Goal: Information Seeking & Learning: Learn about a topic

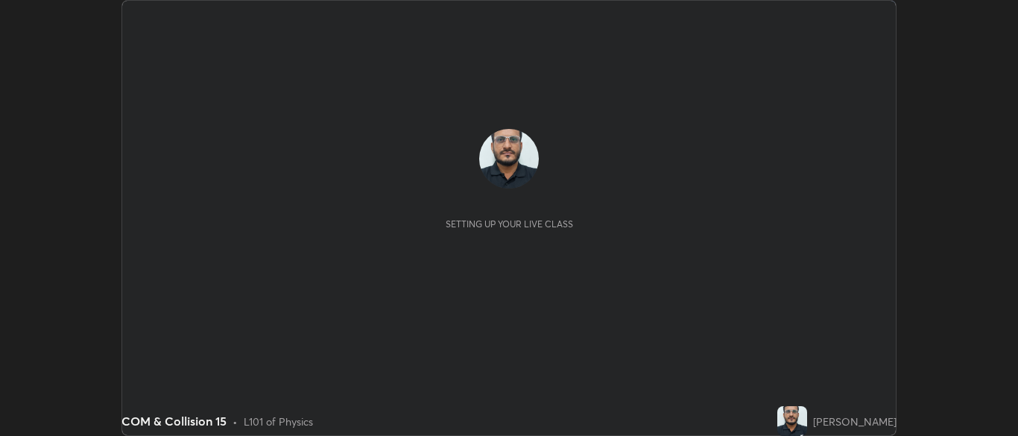
scroll to position [436, 1017]
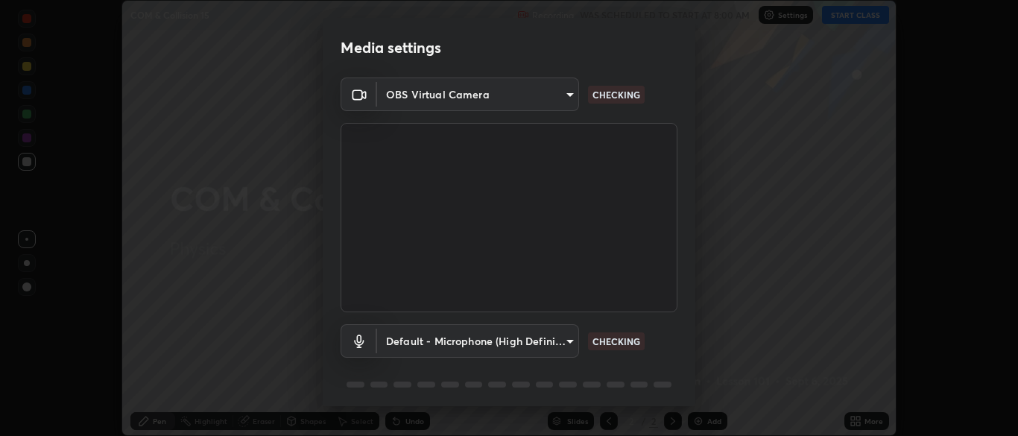
type input "cbd69d3ab31666e68bc16f5f2905db6189ec8135df4d15a94e2bba87772e1748"
type input "default"
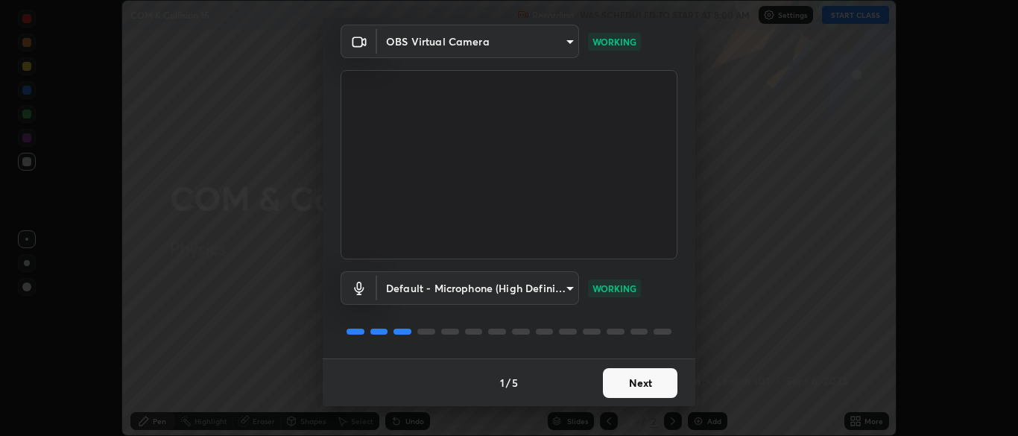
click at [624, 390] on button "Next" at bounding box center [640, 383] width 75 height 30
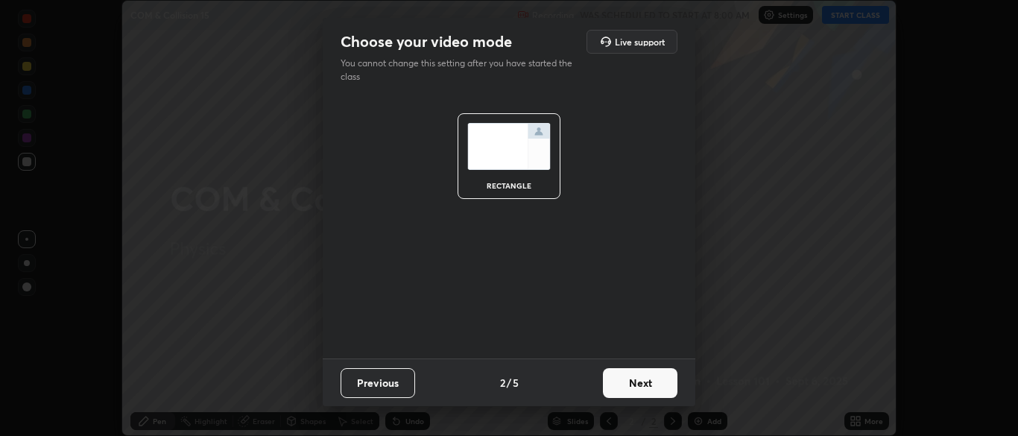
scroll to position [0, 0]
click at [628, 388] on button "Next" at bounding box center [640, 383] width 75 height 30
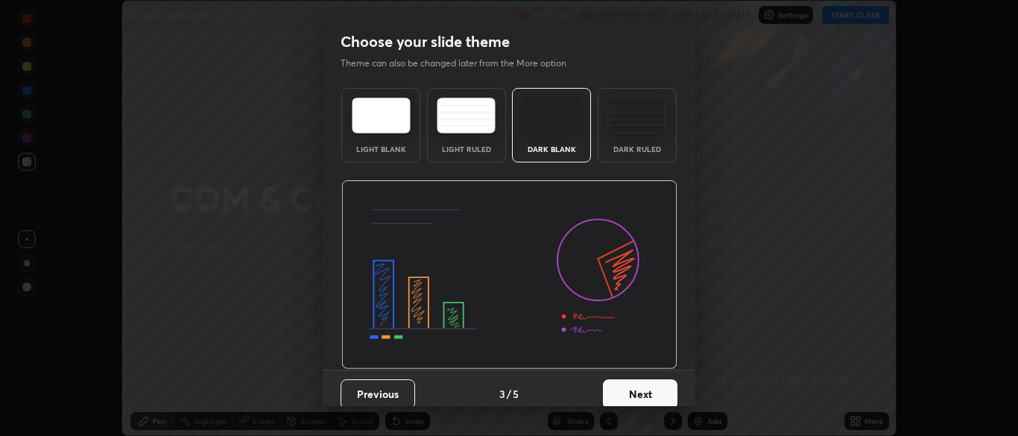
click at [633, 385] on button "Next" at bounding box center [640, 394] width 75 height 30
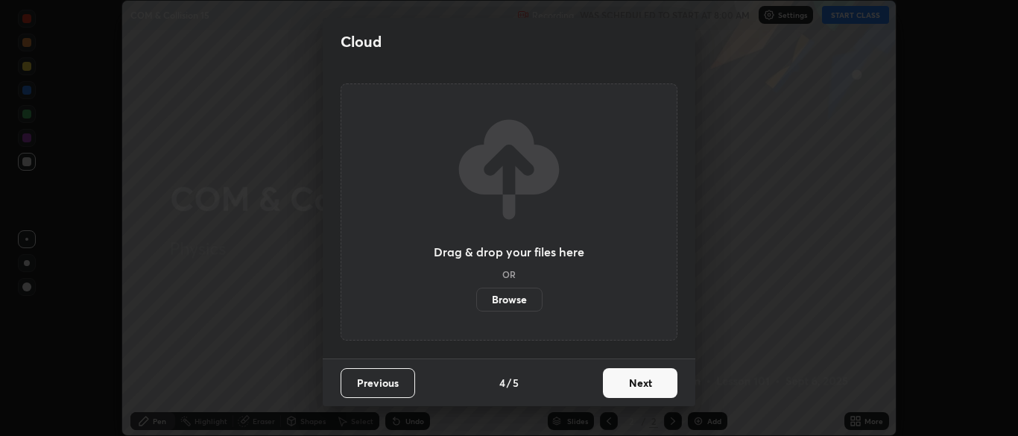
click at [638, 382] on button "Next" at bounding box center [640, 383] width 75 height 30
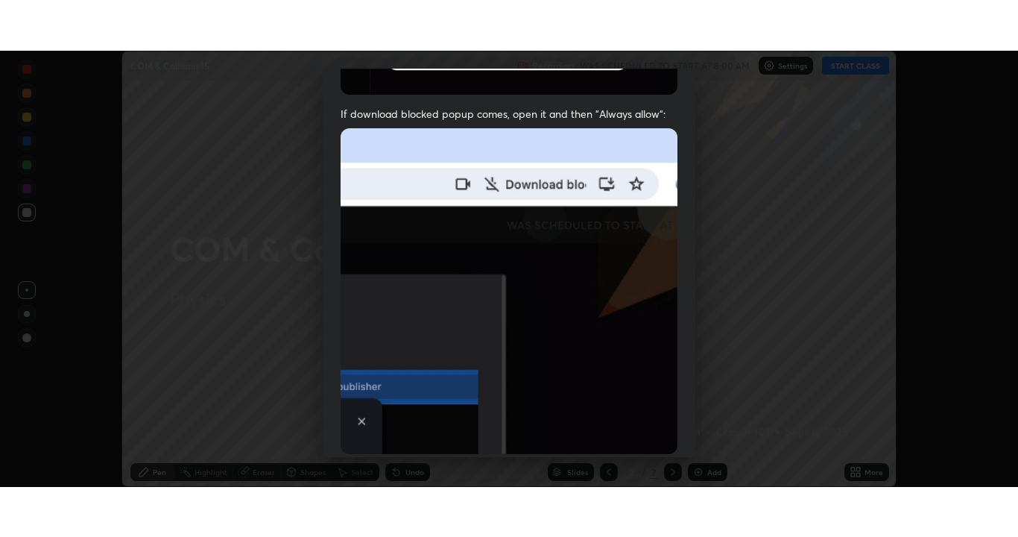
scroll to position [357, 0]
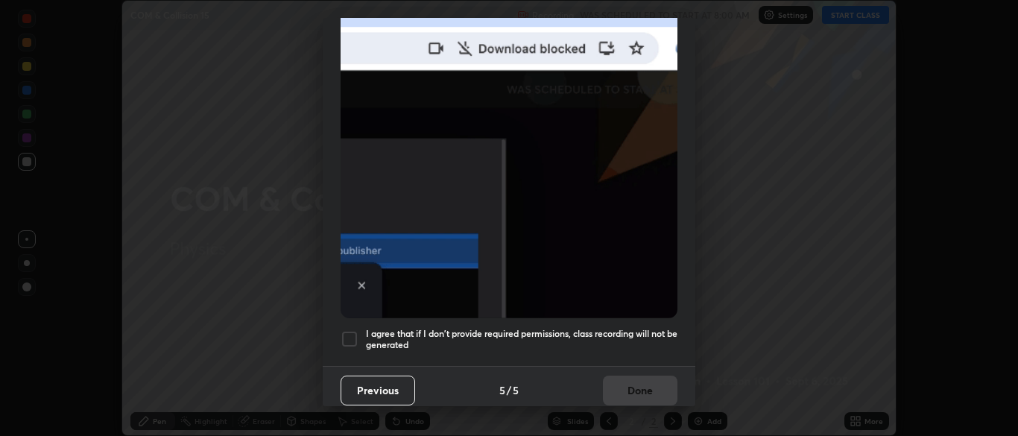
click at [344, 332] on div at bounding box center [350, 339] width 18 height 18
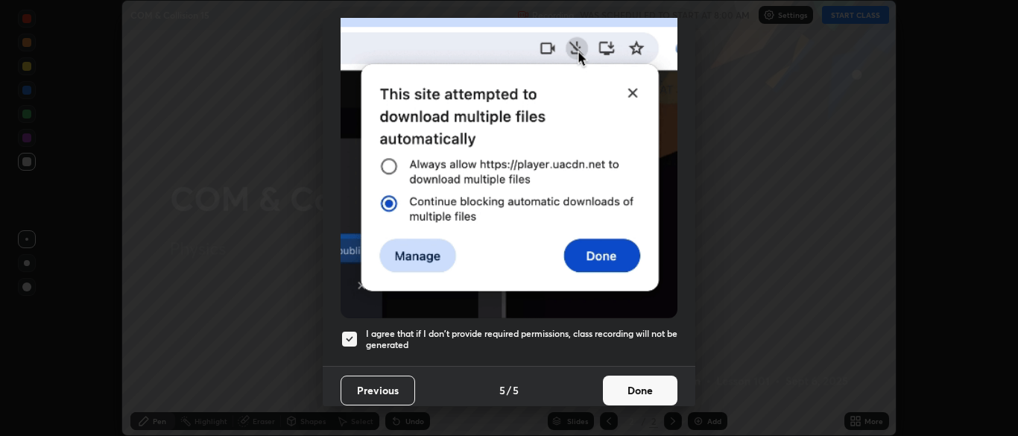
click at [632, 384] on button "Done" at bounding box center [640, 391] width 75 height 30
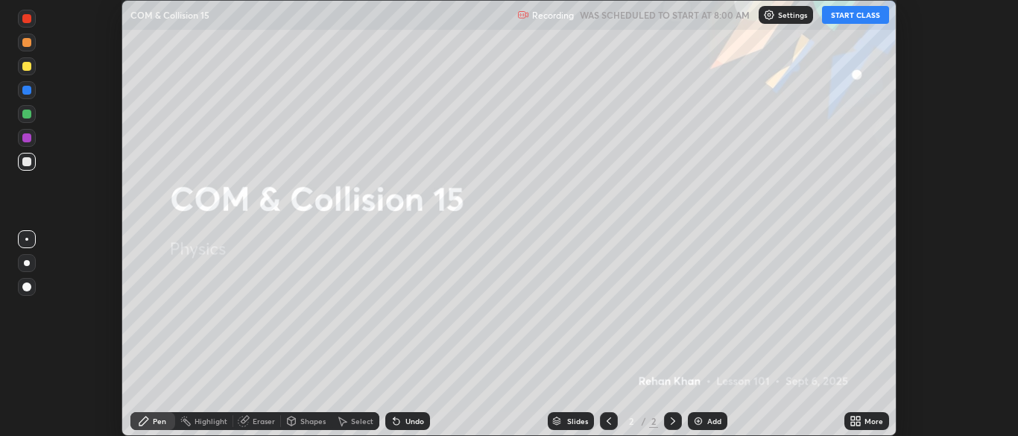
click at [864, 16] on button "START CLASS" at bounding box center [855, 15] width 67 height 18
click at [863, 423] on div "More" at bounding box center [866, 421] width 45 height 18
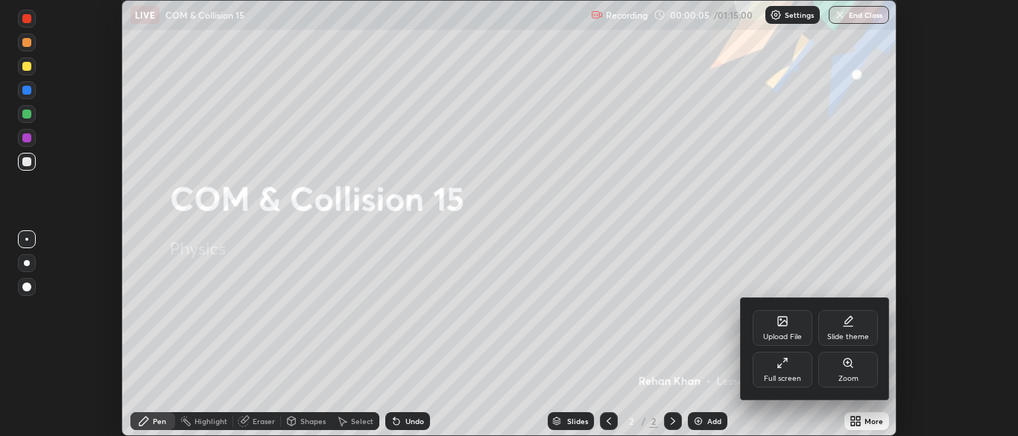
click at [799, 373] on div "Full screen" at bounding box center [783, 370] width 60 height 36
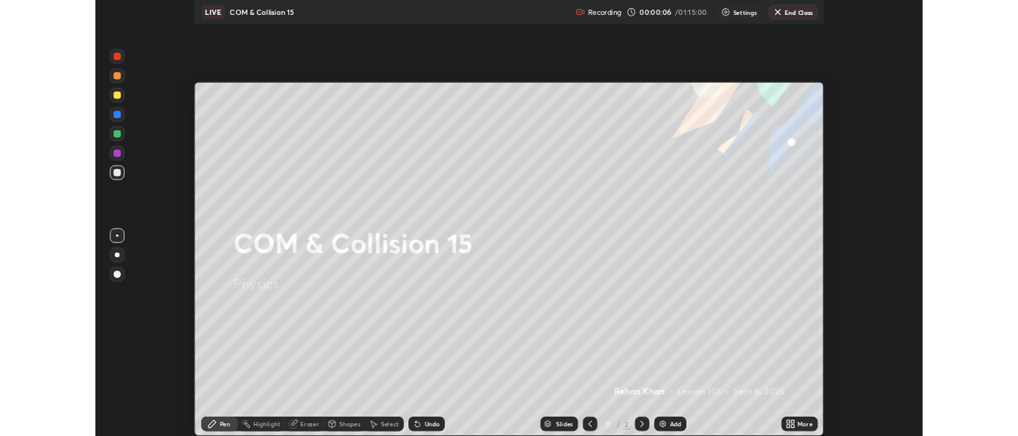
scroll to position [537, 1018]
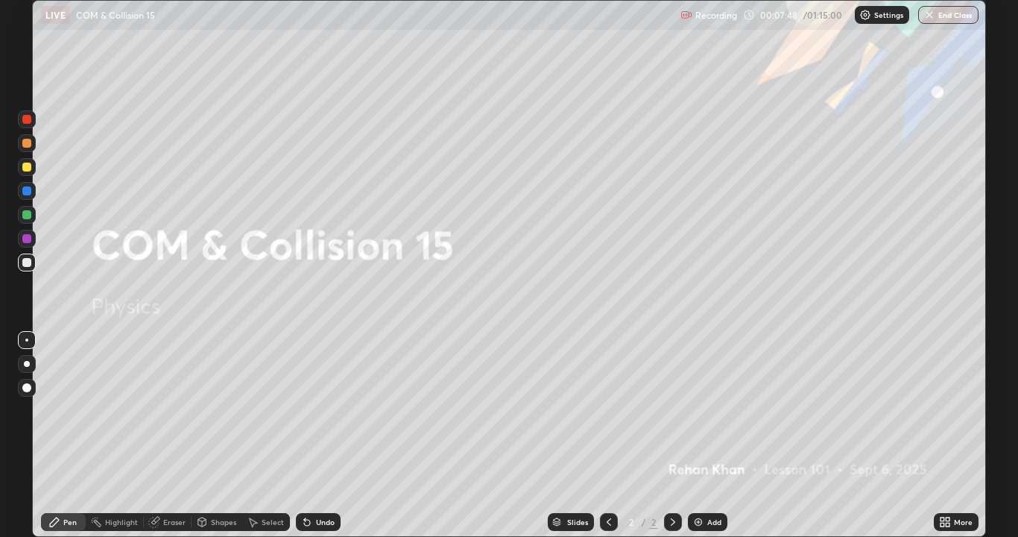
click at [712, 435] on div "Add" at bounding box center [707, 522] width 39 height 18
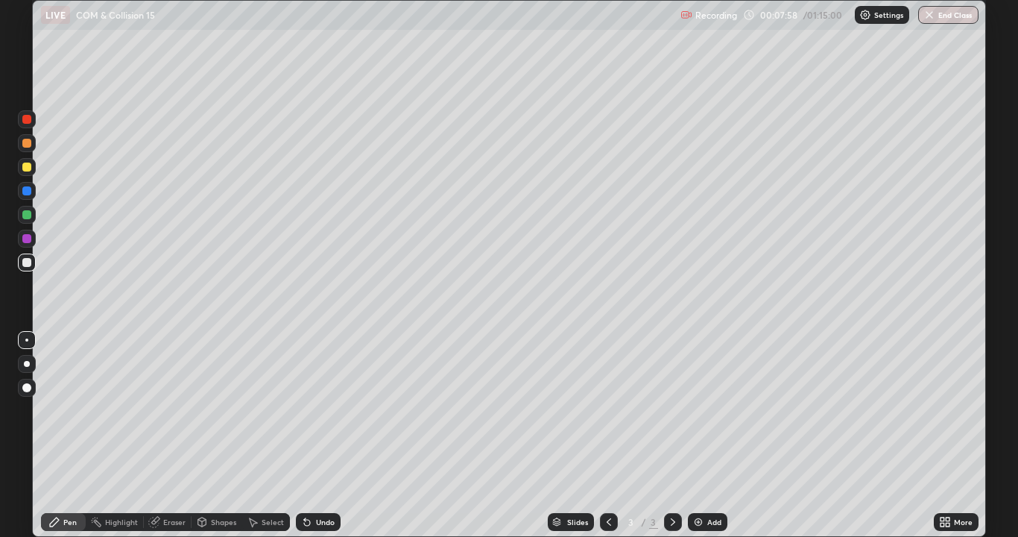
click at [27, 365] on div at bounding box center [27, 364] width 6 height 6
click at [25, 189] on div at bounding box center [26, 190] width 9 height 9
click at [27, 364] on div at bounding box center [27, 364] width 6 height 6
click at [30, 266] on div at bounding box center [27, 262] width 18 height 18
click at [168, 435] on div "Eraser" at bounding box center [168, 522] width 48 height 18
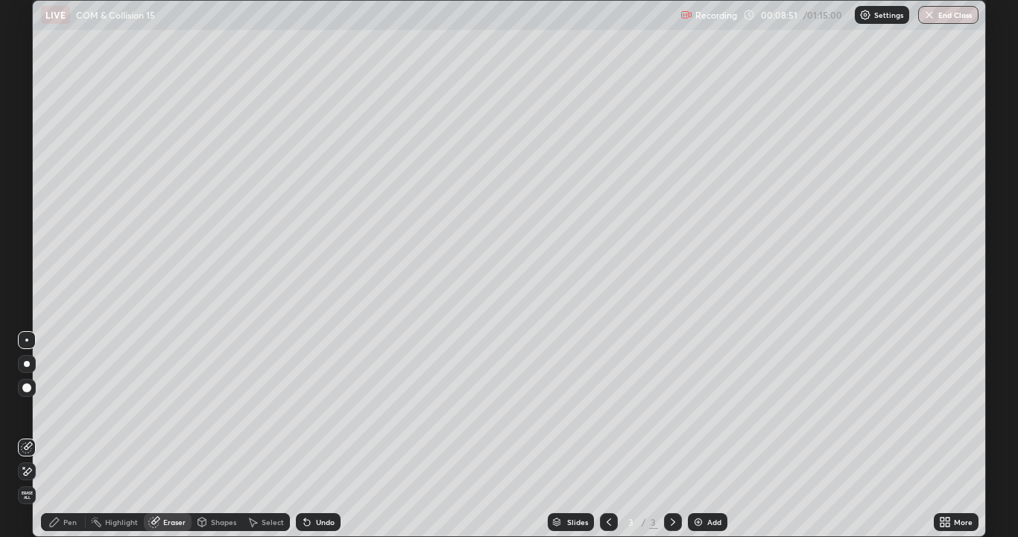
click at [65, 435] on div "Pen" at bounding box center [63, 522] width 45 height 18
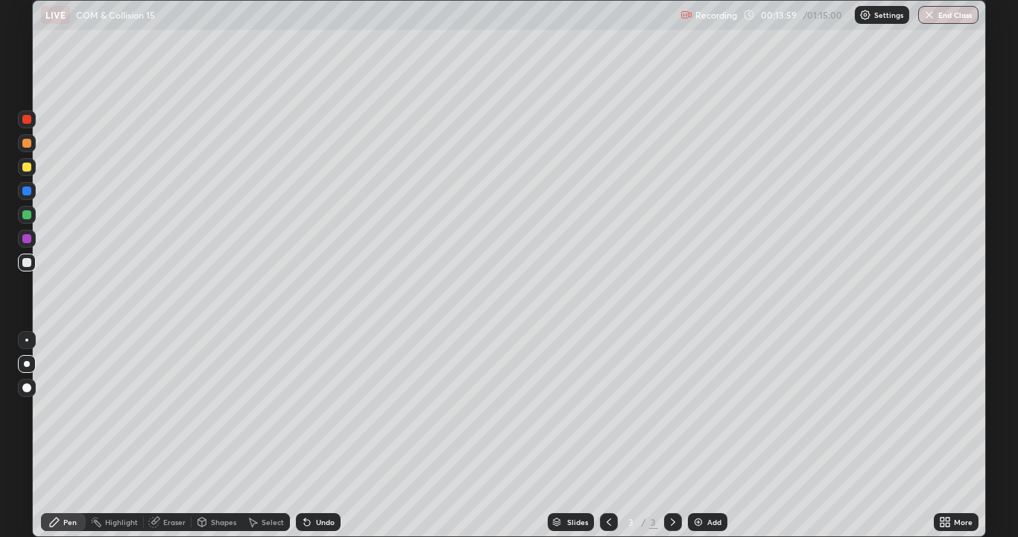
click at [707, 435] on div "Add" at bounding box center [714, 521] width 14 height 7
click at [29, 265] on div at bounding box center [26, 262] width 9 height 9
click at [27, 258] on div at bounding box center [26, 262] width 9 height 9
click at [318, 435] on div "Undo" at bounding box center [325, 521] width 19 height 7
click at [311, 435] on div "Undo" at bounding box center [318, 522] width 45 height 18
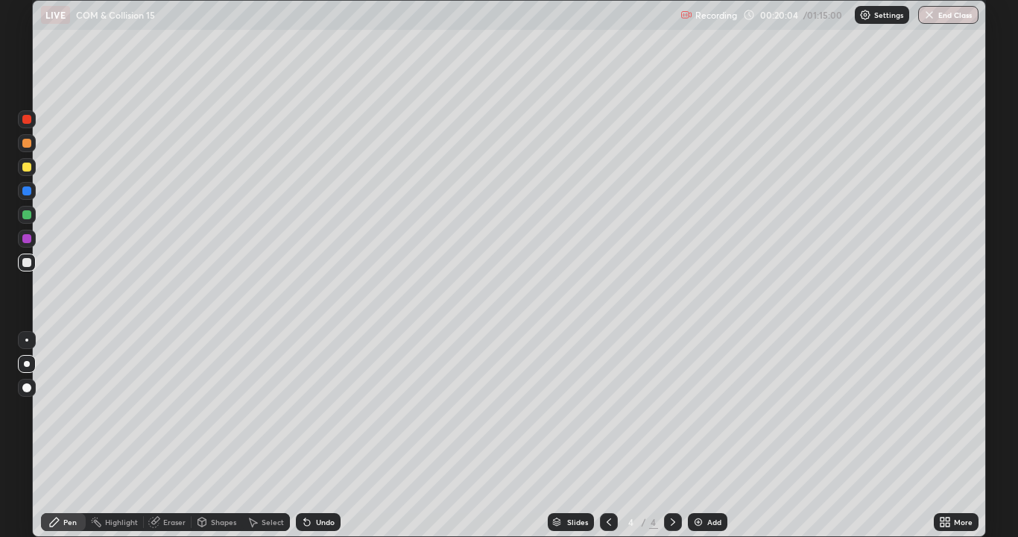
click at [709, 435] on div "Add" at bounding box center [707, 522] width 39 height 18
click at [27, 364] on div at bounding box center [27, 364] width 6 height 6
click at [25, 265] on div at bounding box center [26, 262] width 9 height 9
click at [25, 170] on div at bounding box center [26, 166] width 9 height 9
click at [22, 265] on div at bounding box center [26, 262] width 9 height 9
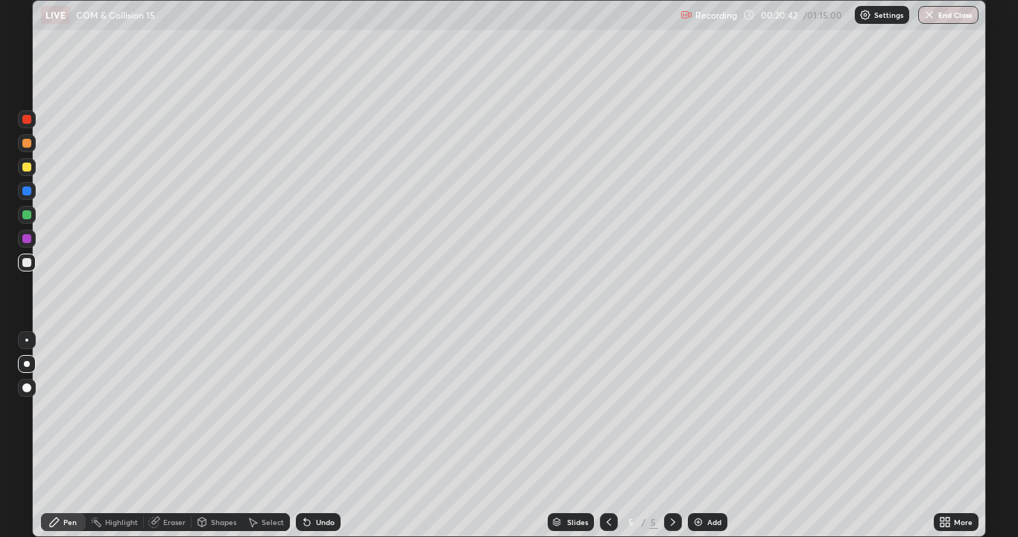
click at [308, 435] on icon at bounding box center [307, 522] width 12 height 12
click at [313, 435] on div "Undo" at bounding box center [318, 522] width 45 height 18
click at [312, 435] on div "Undo" at bounding box center [318, 522] width 45 height 18
click at [316, 435] on div "Undo" at bounding box center [325, 521] width 19 height 7
click at [311, 435] on div "Undo" at bounding box center [318, 522] width 45 height 18
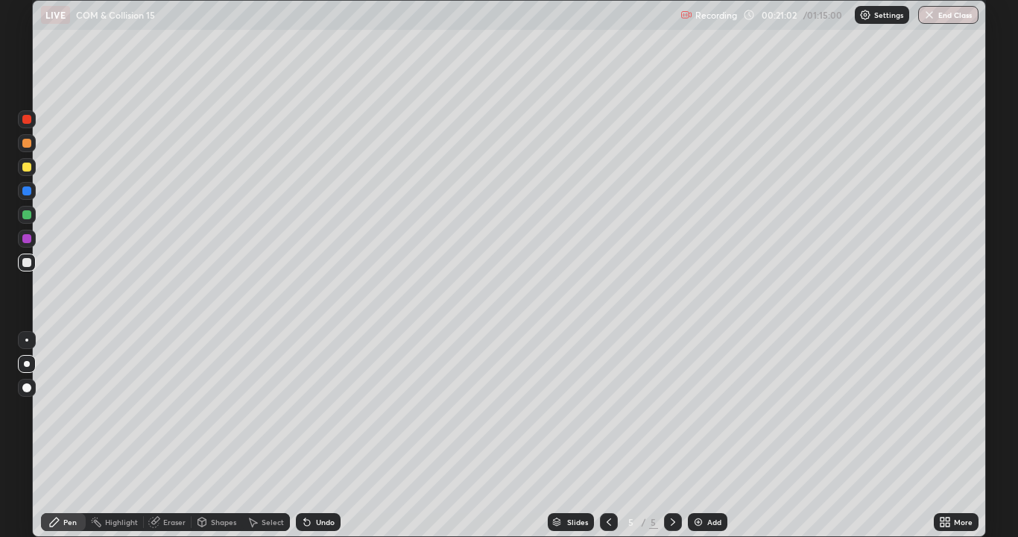
click at [322, 435] on div "Undo" at bounding box center [325, 521] width 19 height 7
click at [320, 435] on div "Undo" at bounding box center [325, 521] width 19 height 7
click at [311, 435] on div "Undo" at bounding box center [318, 522] width 45 height 18
click at [27, 166] on div at bounding box center [26, 166] width 9 height 9
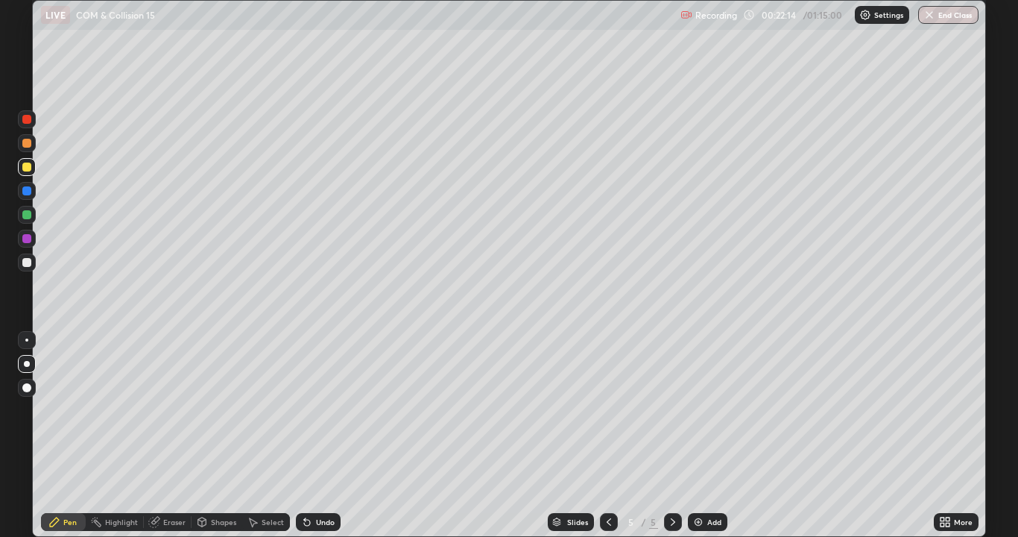
click at [317, 435] on div "Undo" at bounding box center [325, 521] width 19 height 7
click at [31, 265] on div at bounding box center [26, 262] width 9 height 9
click at [319, 435] on div "Undo" at bounding box center [325, 521] width 19 height 7
click at [320, 435] on div "Undo" at bounding box center [325, 521] width 19 height 7
click at [317, 435] on div "Undo" at bounding box center [325, 521] width 19 height 7
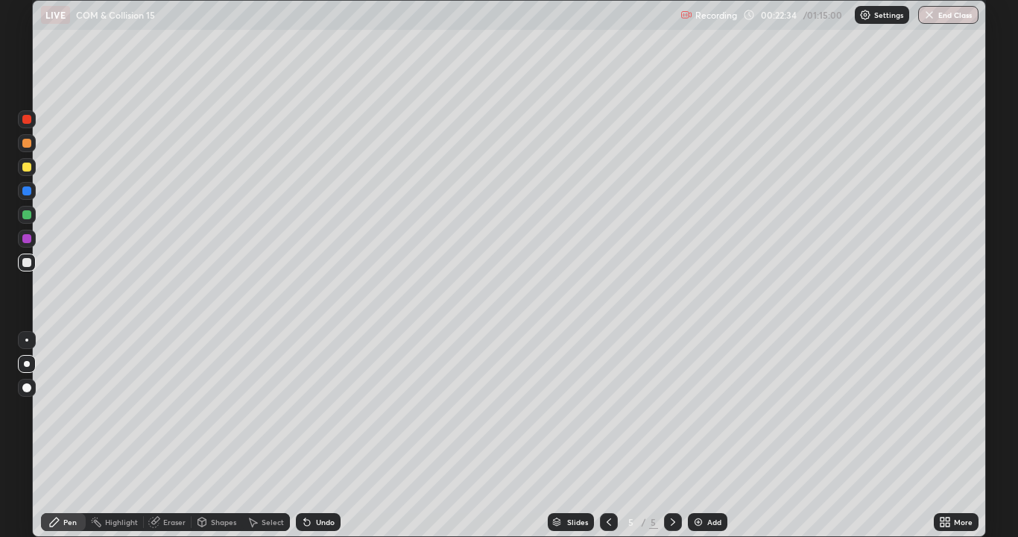
click at [304, 435] on icon at bounding box center [304, 518] width 1 height 1
click at [306, 435] on icon at bounding box center [307, 522] width 6 height 6
click at [308, 435] on icon at bounding box center [307, 522] width 6 height 6
click at [309, 435] on icon at bounding box center [307, 522] width 12 height 12
click at [305, 435] on icon at bounding box center [307, 522] width 6 height 6
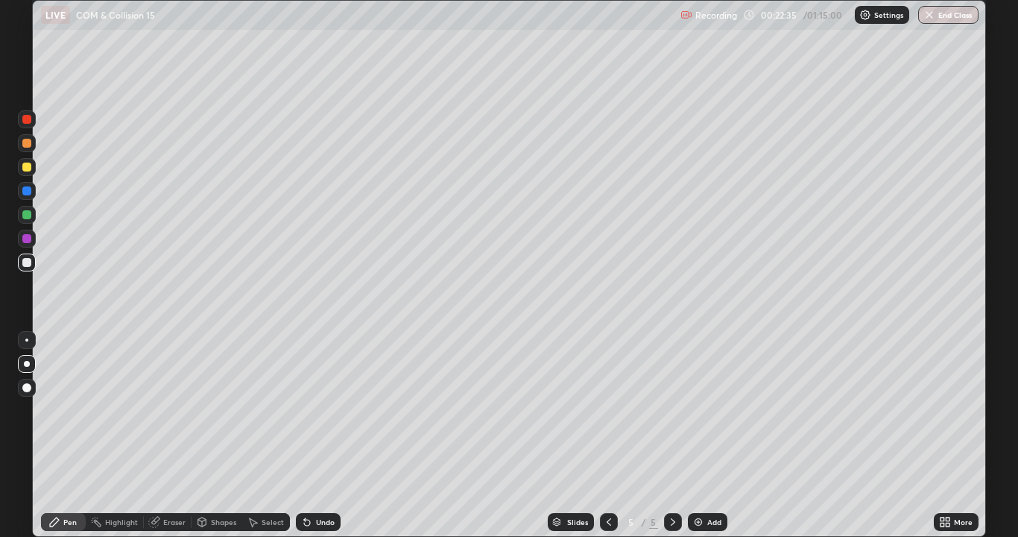
click at [309, 435] on icon at bounding box center [307, 522] width 12 height 12
click at [312, 435] on div "Undo" at bounding box center [318, 522] width 45 height 18
click at [29, 261] on div at bounding box center [26, 262] width 9 height 9
click at [31, 168] on div at bounding box center [26, 166] width 9 height 9
click at [28, 215] on div at bounding box center [26, 214] width 9 height 9
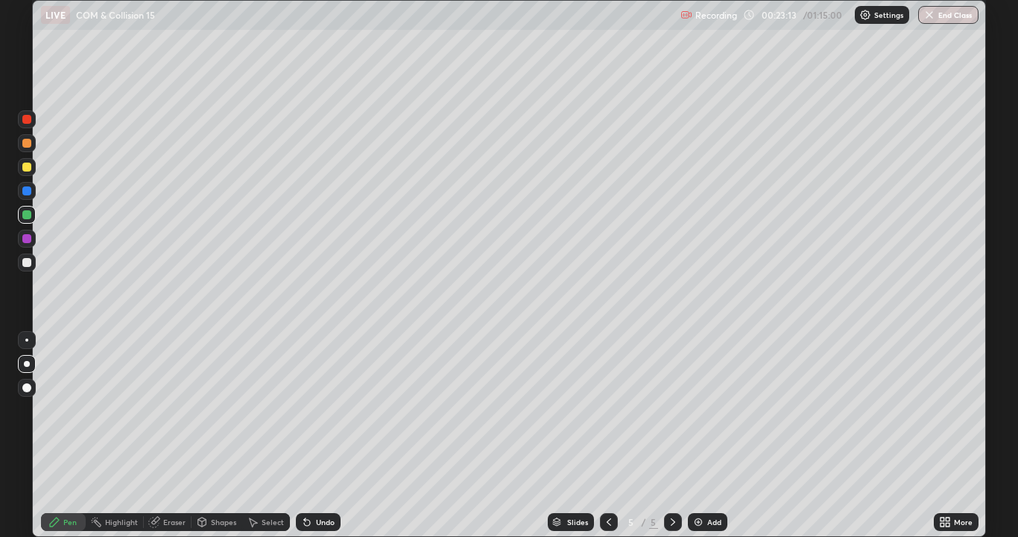
click at [26, 266] on div at bounding box center [26, 262] width 9 height 9
click at [27, 168] on div at bounding box center [26, 166] width 9 height 9
click at [219, 435] on div "Shapes" at bounding box center [217, 522] width 51 height 18
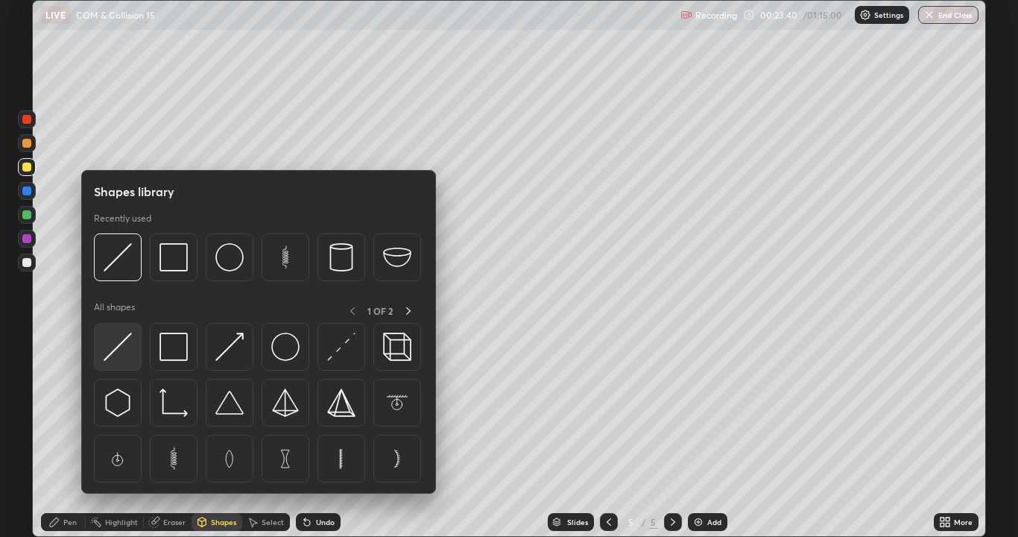
click at [118, 348] on img at bounding box center [118, 346] width 28 height 28
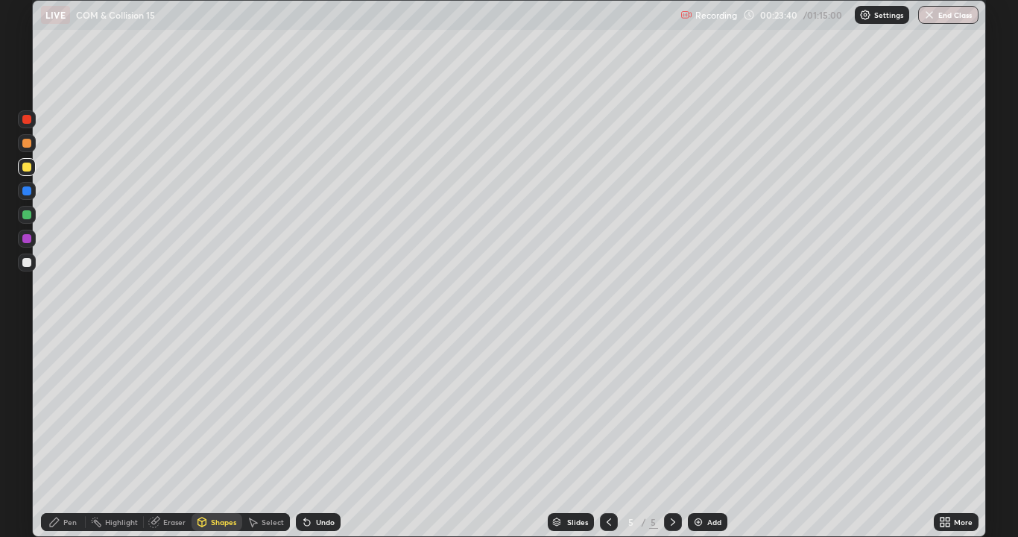
click at [26, 193] on div at bounding box center [26, 190] width 9 height 9
click at [24, 265] on div at bounding box center [26, 262] width 9 height 9
click at [316, 435] on div "Undo" at bounding box center [325, 521] width 19 height 7
click at [310, 435] on icon at bounding box center [307, 522] width 12 height 12
click at [66, 435] on div "Pen" at bounding box center [69, 521] width 13 height 7
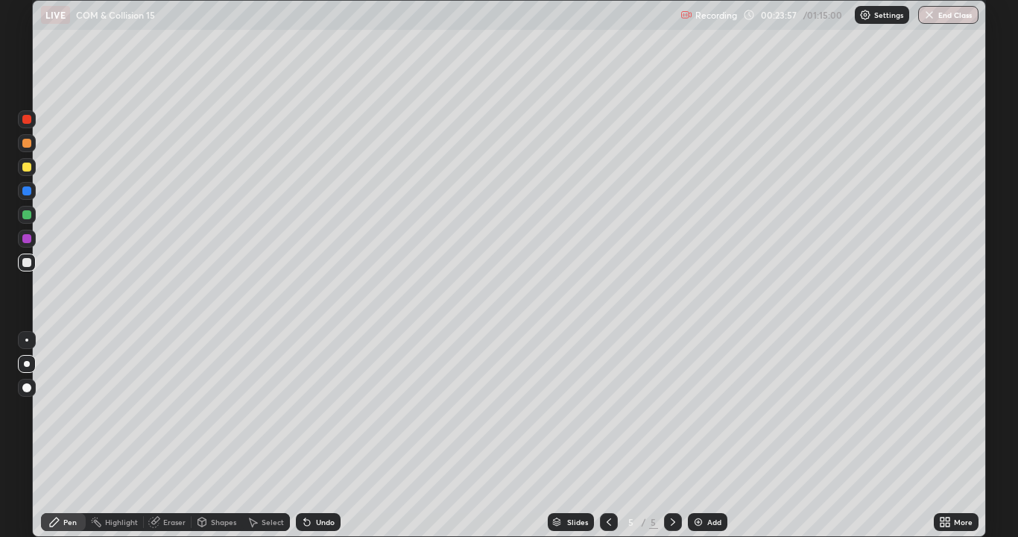
click at [33, 217] on div at bounding box center [27, 215] width 18 height 18
click at [219, 435] on div "Shapes" at bounding box center [223, 521] width 25 height 7
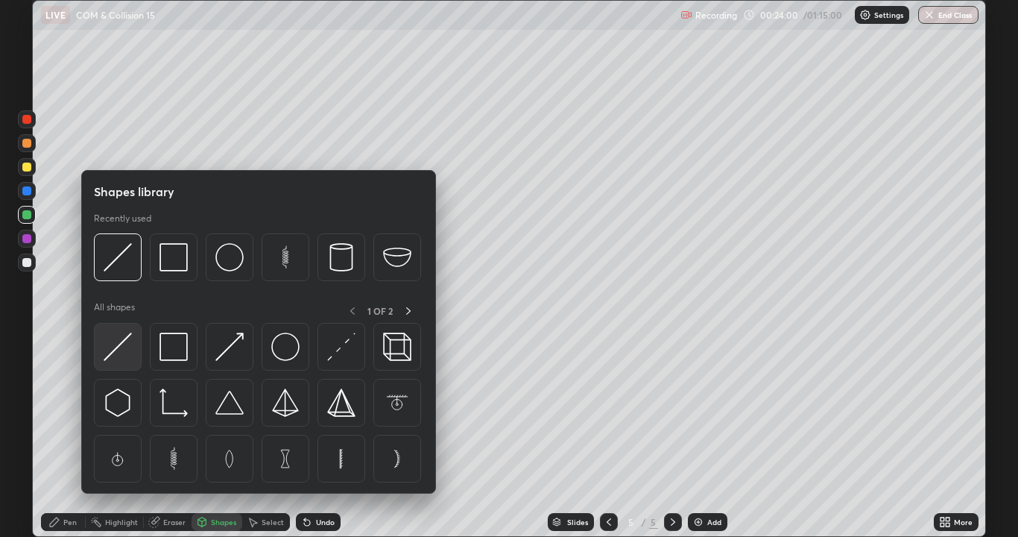
click at [119, 348] on img at bounding box center [118, 346] width 28 height 28
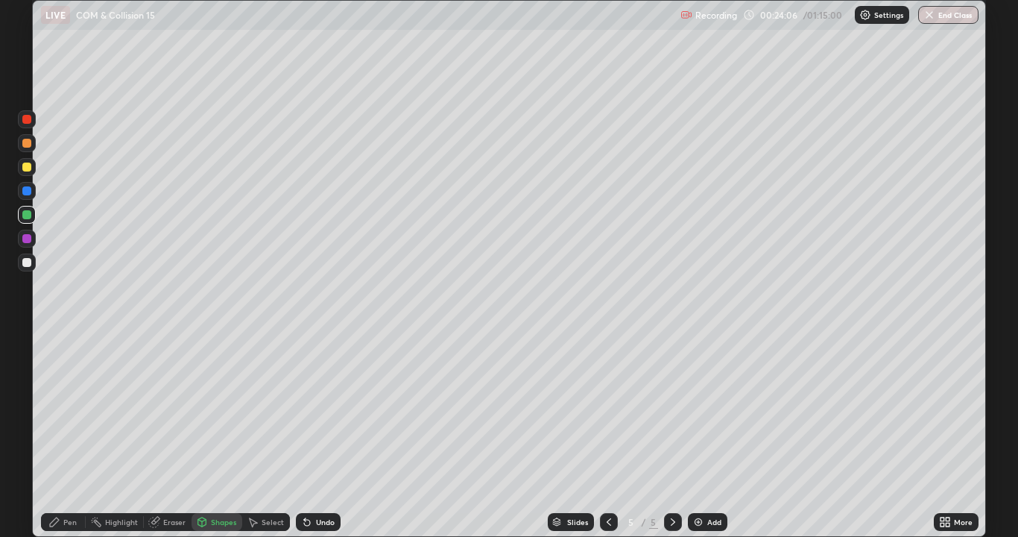
click at [26, 145] on div at bounding box center [26, 143] width 9 height 9
click at [61, 435] on div "Pen" at bounding box center [63, 522] width 45 height 18
click at [26, 264] on div at bounding box center [26, 262] width 9 height 9
click at [172, 435] on div "Eraser" at bounding box center [168, 522] width 48 height 18
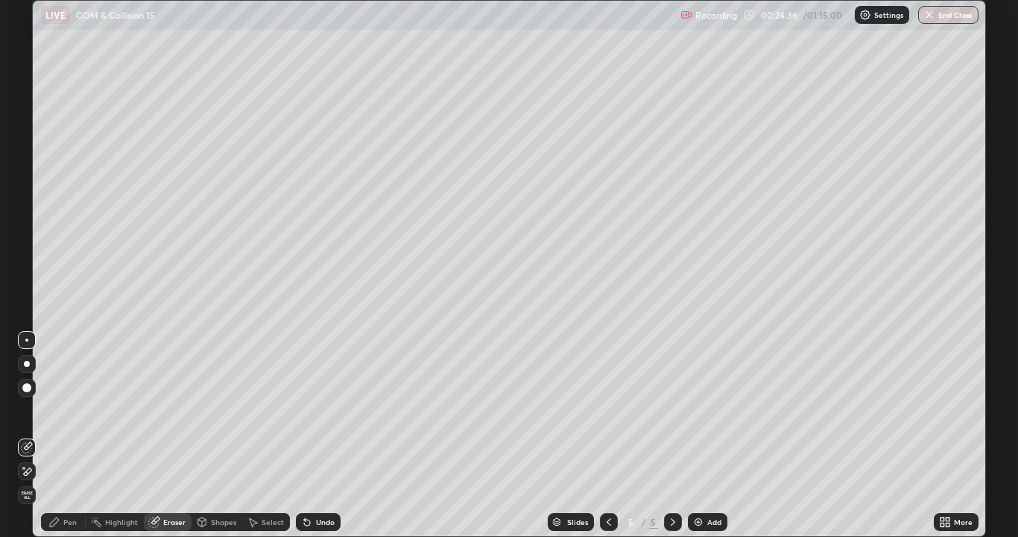
click at [63, 435] on div "Pen" at bounding box center [63, 522] width 45 height 18
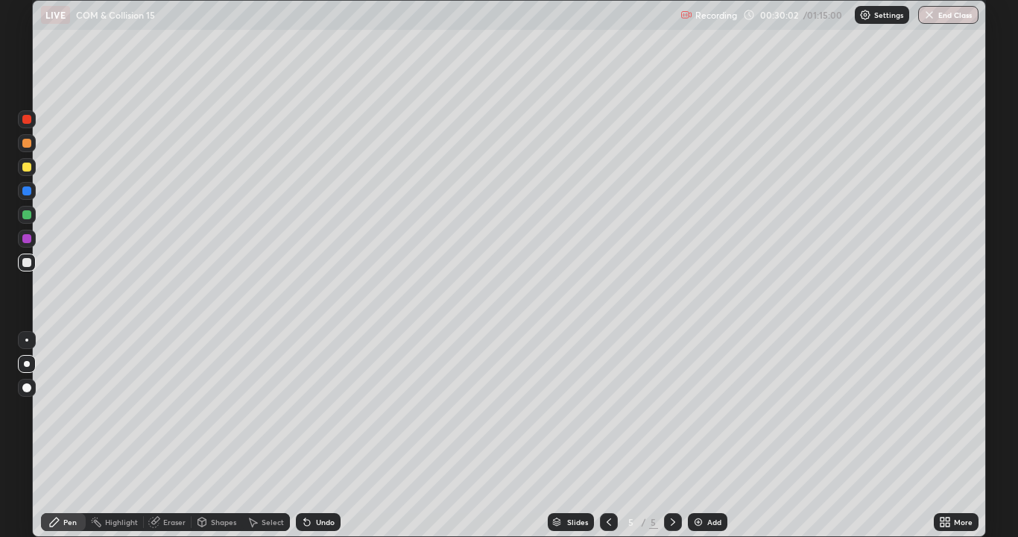
click at [327, 435] on div "Undo" at bounding box center [325, 521] width 19 height 7
click at [316, 435] on div "Undo" at bounding box center [325, 521] width 19 height 7
click at [25, 215] on div at bounding box center [26, 214] width 9 height 9
click at [29, 166] on div at bounding box center [26, 166] width 9 height 9
click at [712, 435] on div "Add" at bounding box center [714, 521] width 14 height 7
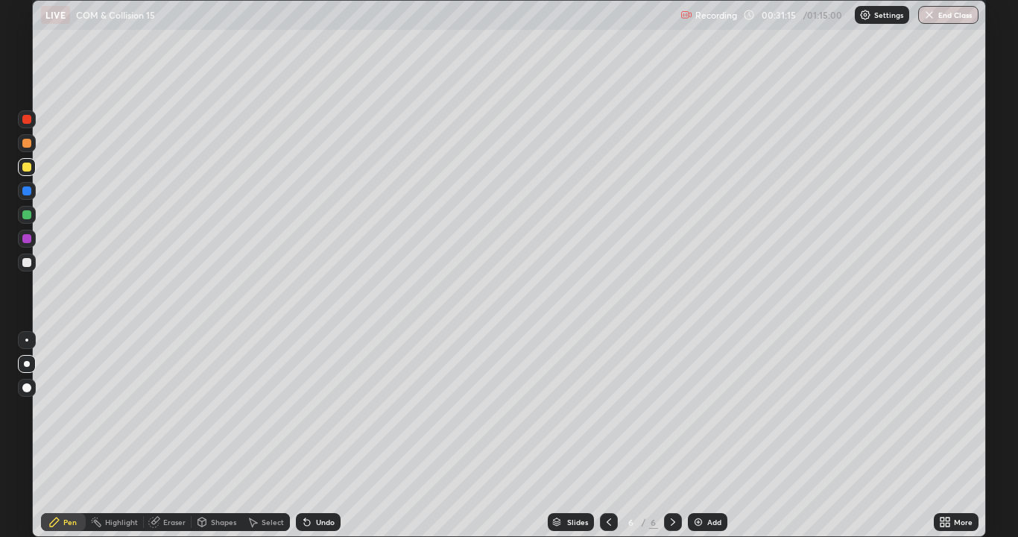
click at [27, 263] on div at bounding box center [26, 262] width 9 height 9
click at [26, 165] on div at bounding box center [26, 166] width 9 height 9
click at [27, 262] on div at bounding box center [26, 262] width 9 height 9
click at [220, 435] on div "Shapes" at bounding box center [223, 521] width 25 height 7
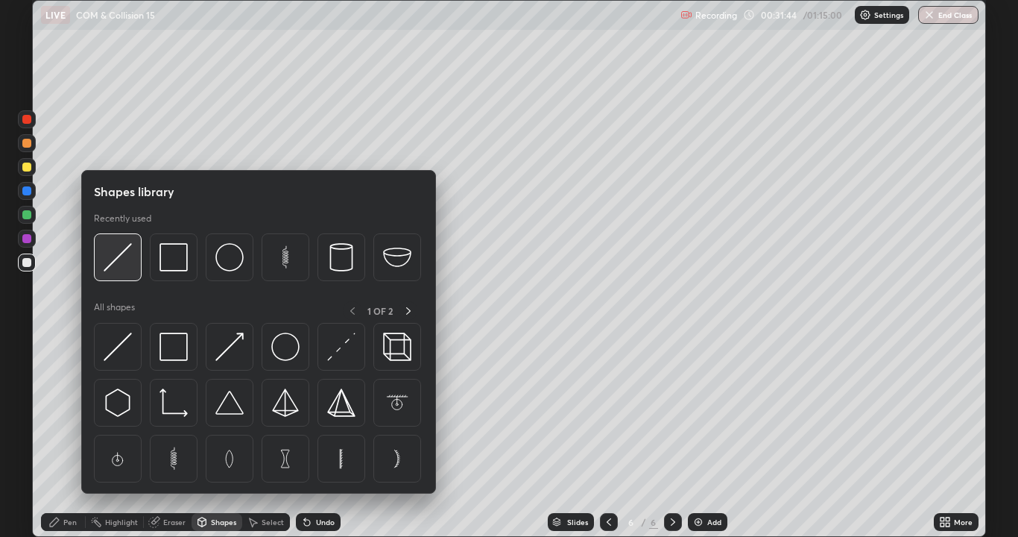
click at [122, 265] on img at bounding box center [118, 257] width 28 height 28
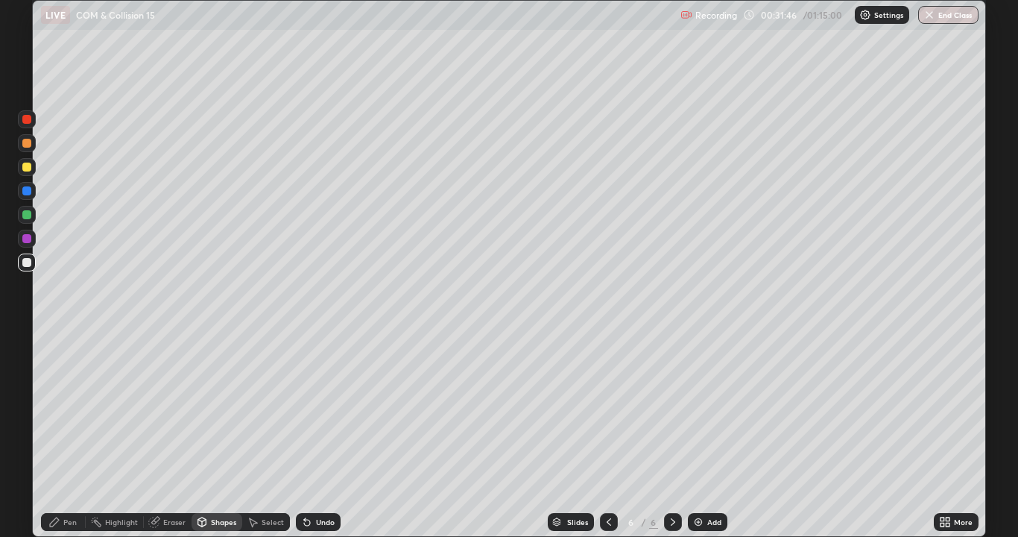
click at [317, 435] on div "Undo" at bounding box center [318, 522] width 45 height 18
click at [25, 189] on div at bounding box center [26, 190] width 9 height 9
click at [29, 216] on div at bounding box center [26, 214] width 9 height 9
click at [26, 145] on div at bounding box center [26, 143] width 9 height 9
click at [67, 435] on div "Pen" at bounding box center [69, 521] width 13 height 7
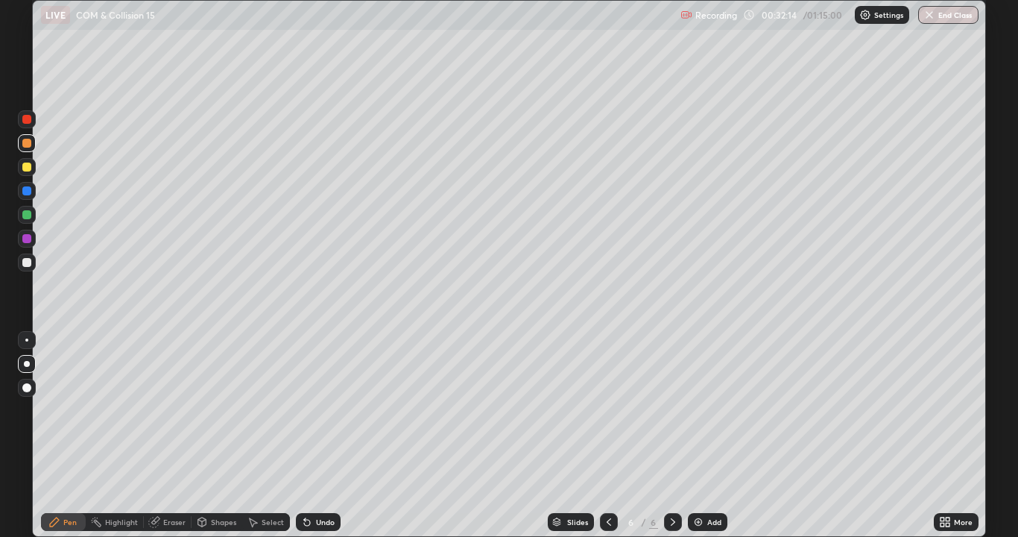
click at [27, 389] on div at bounding box center [26, 387] width 9 height 9
click at [27, 265] on div at bounding box center [26, 262] width 9 height 9
click at [30, 240] on div at bounding box center [26, 238] width 9 height 9
click at [58, 435] on icon at bounding box center [54, 522] width 12 height 12
click at [28, 215] on div at bounding box center [26, 214] width 9 height 9
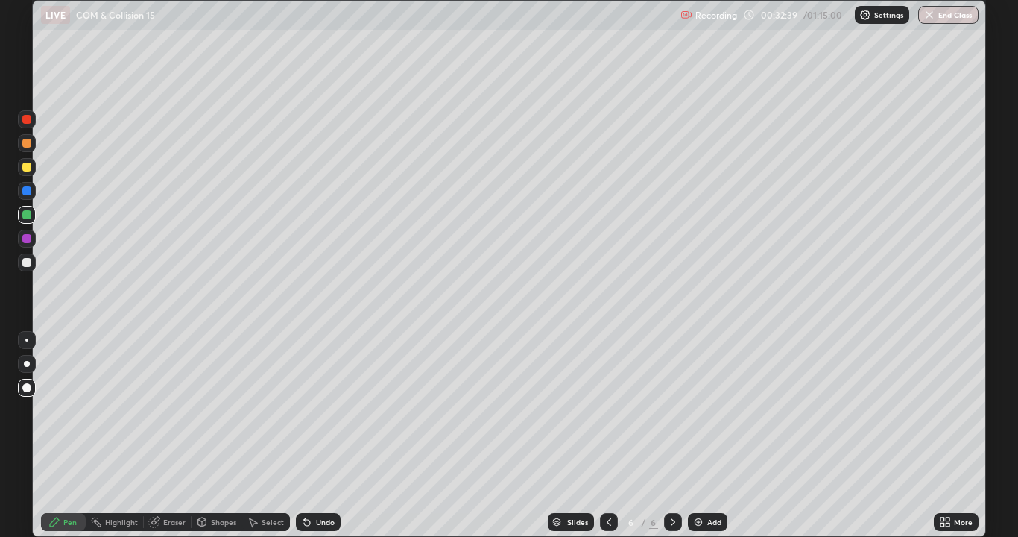
click at [27, 188] on div at bounding box center [26, 190] width 9 height 9
click at [28, 142] on div at bounding box center [26, 143] width 9 height 9
click at [27, 364] on div at bounding box center [27, 364] width 6 height 6
click at [27, 265] on div at bounding box center [26, 262] width 9 height 9
click at [305, 435] on icon at bounding box center [307, 522] width 6 height 6
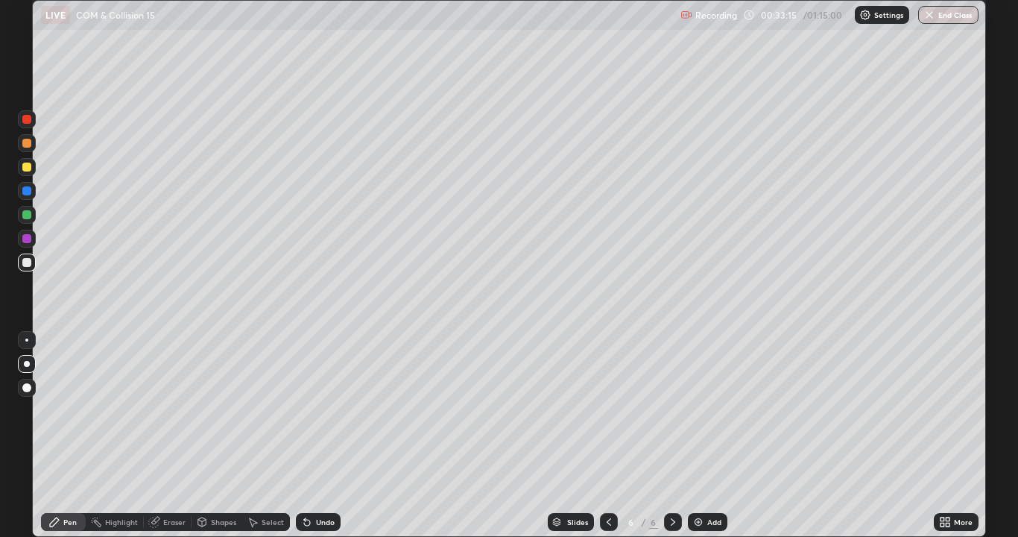
click at [305, 435] on icon at bounding box center [307, 522] width 6 height 6
click at [311, 435] on div "Undo" at bounding box center [318, 522] width 45 height 18
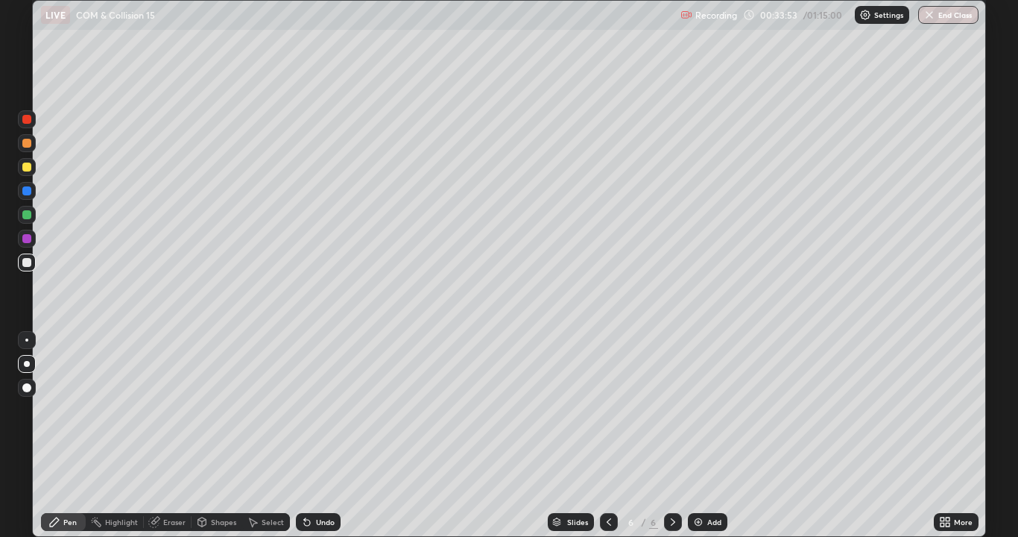
click at [28, 262] on div at bounding box center [26, 262] width 9 height 9
click at [300, 435] on div "Undo" at bounding box center [318, 522] width 45 height 18
click at [302, 435] on div "Undo" at bounding box center [318, 522] width 45 height 18
click at [311, 435] on div "Undo" at bounding box center [318, 522] width 45 height 18
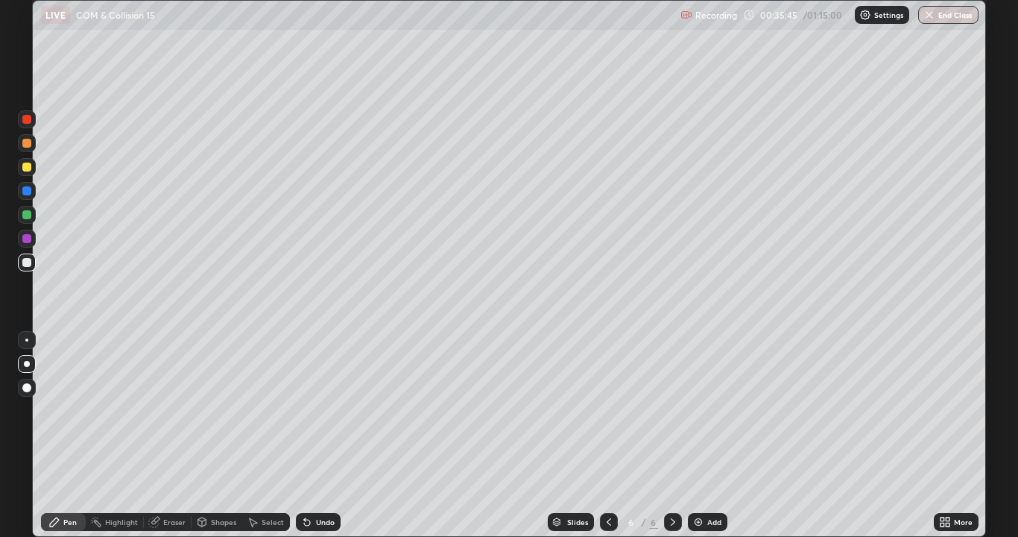
click at [29, 194] on div at bounding box center [27, 191] width 18 height 18
click at [24, 271] on div at bounding box center [27, 262] width 18 height 18
click at [707, 435] on div "Add" at bounding box center [714, 521] width 14 height 7
click at [27, 263] on div at bounding box center [26, 262] width 9 height 9
click at [307, 435] on icon at bounding box center [307, 522] width 12 height 12
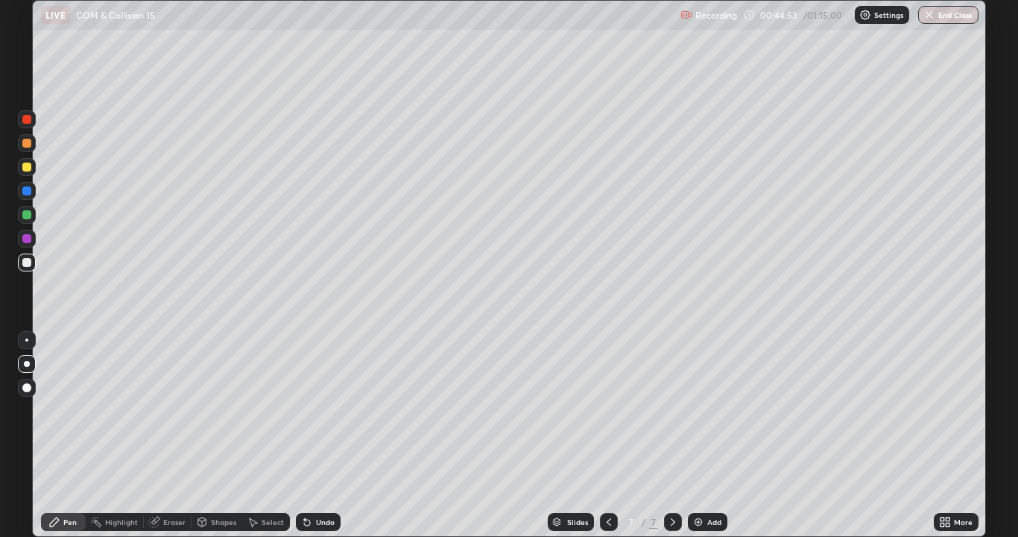
click at [314, 435] on div "Undo" at bounding box center [318, 522] width 45 height 18
click at [29, 171] on div at bounding box center [26, 166] width 9 height 9
click at [26, 265] on div at bounding box center [26, 262] width 9 height 9
click at [26, 168] on div at bounding box center [26, 166] width 9 height 9
click at [25, 262] on div at bounding box center [26, 262] width 9 height 9
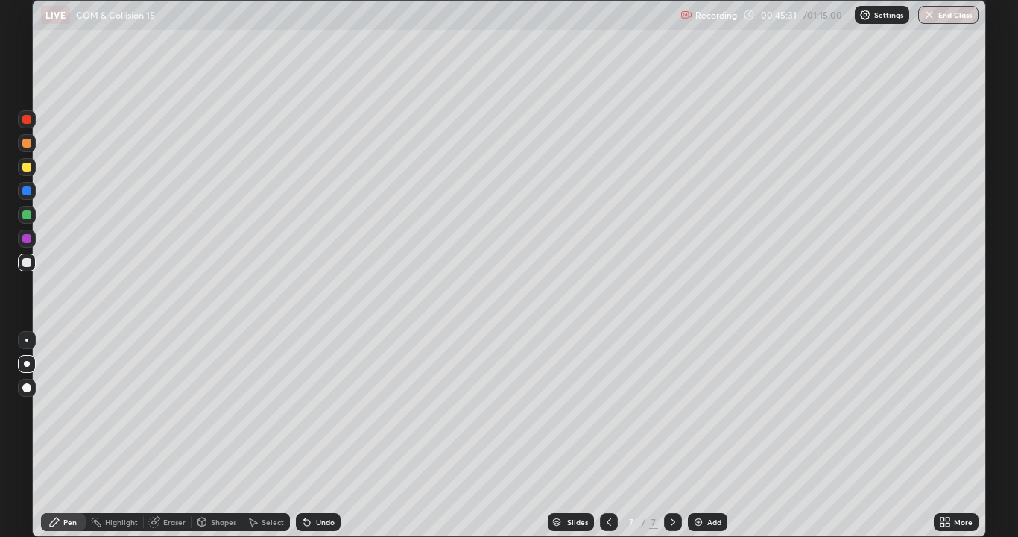
click at [221, 435] on div "Shapes" at bounding box center [217, 522] width 51 height 18
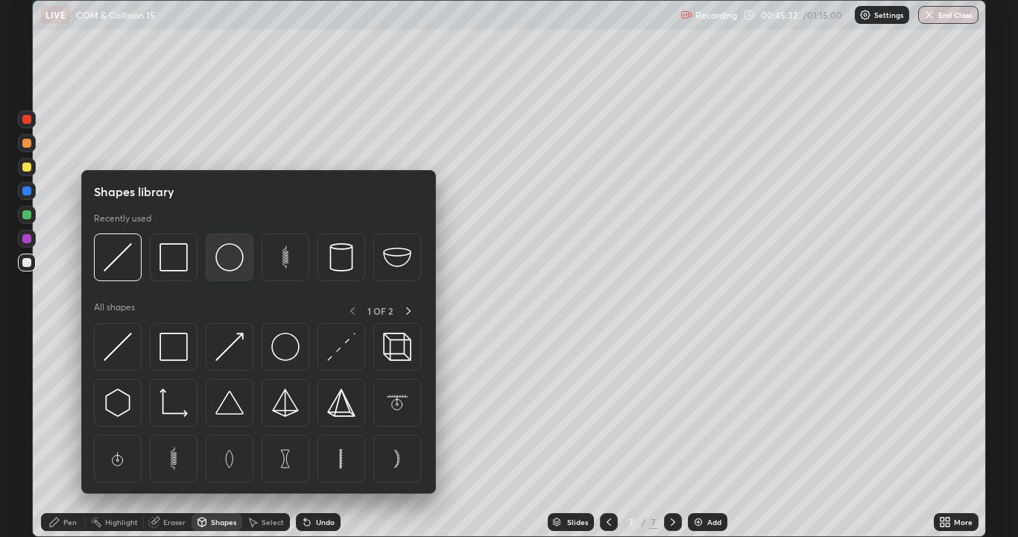
click at [228, 264] on img at bounding box center [229, 257] width 28 height 28
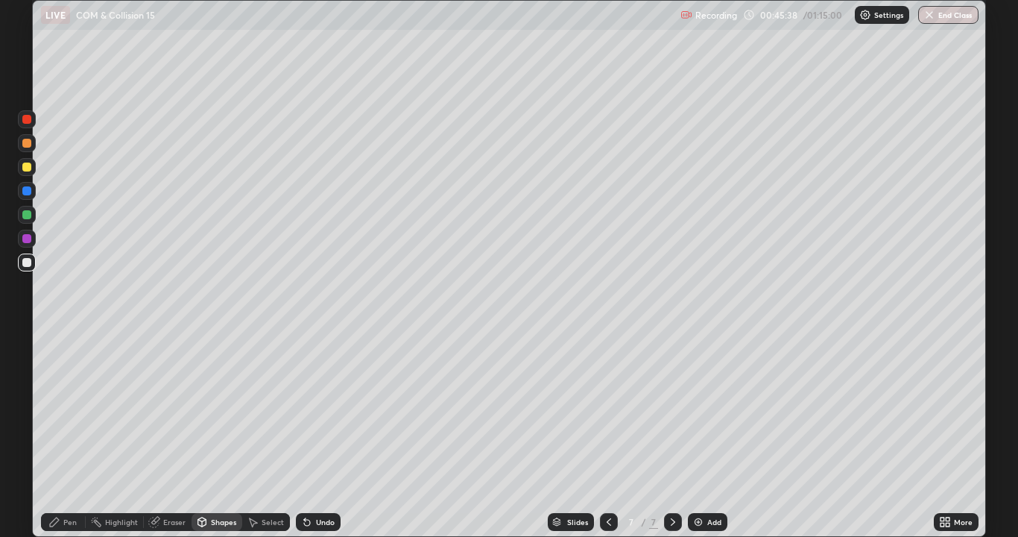
click at [218, 435] on div "Shapes" at bounding box center [223, 521] width 25 height 7
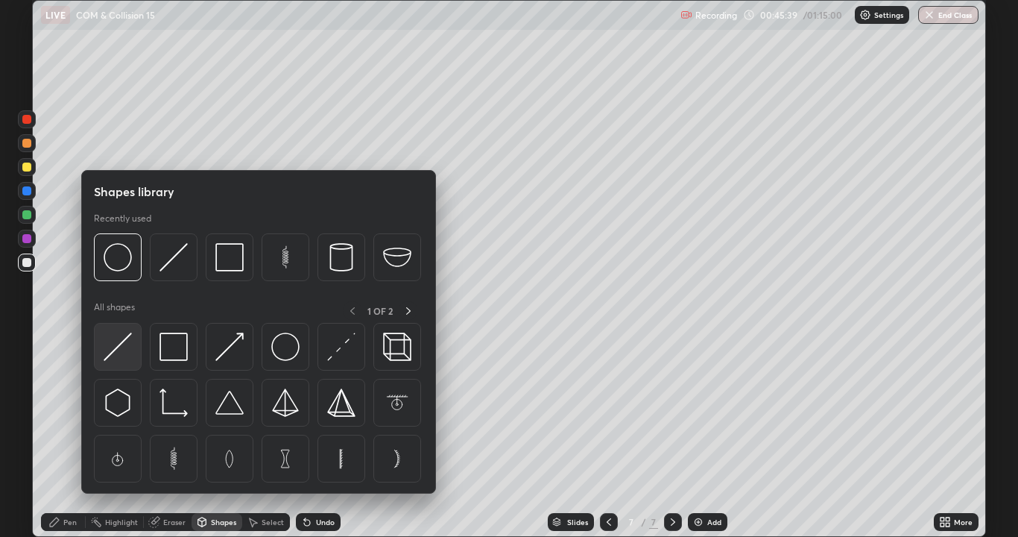
click at [121, 349] on img at bounding box center [118, 346] width 28 height 28
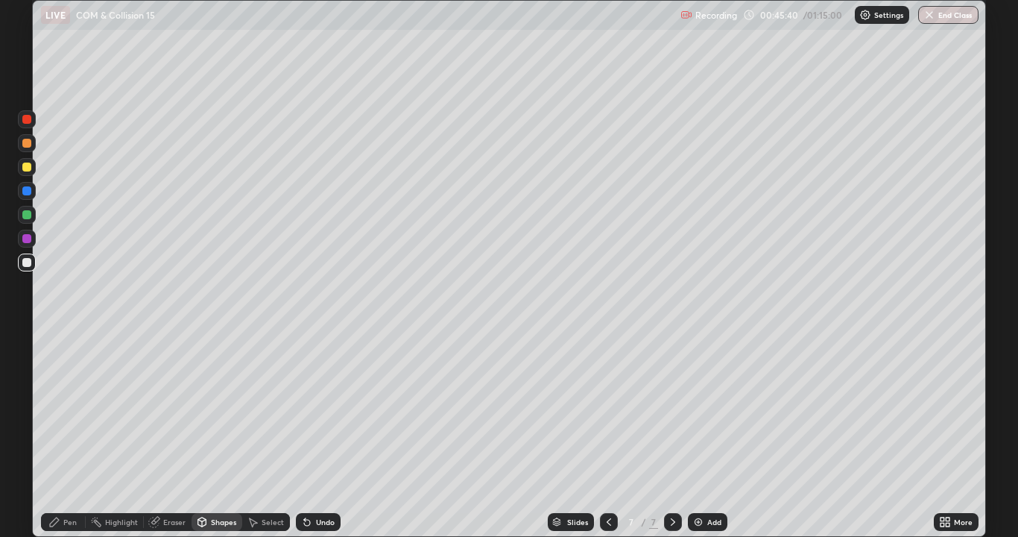
click at [25, 216] on div at bounding box center [26, 214] width 9 height 9
click at [27, 268] on div at bounding box center [27, 262] width 18 height 18
click at [28, 215] on div at bounding box center [26, 214] width 9 height 9
click at [57, 435] on icon at bounding box center [54, 522] width 12 height 12
click at [27, 192] on div at bounding box center [26, 190] width 9 height 9
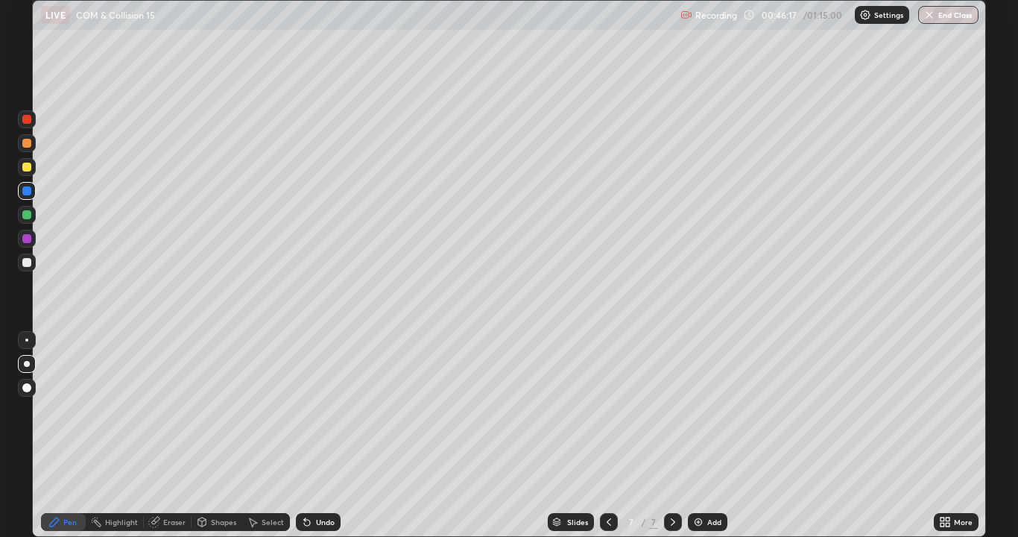
click at [70, 435] on div "Pen" at bounding box center [69, 521] width 13 height 7
click at [31, 189] on div at bounding box center [26, 190] width 9 height 9
click at [27, 192] on div at bounding box center [26, 190] width 9 height 9
click at [333, 435] on div "Undo" at bounding box center [315, 522] width 51 height 30
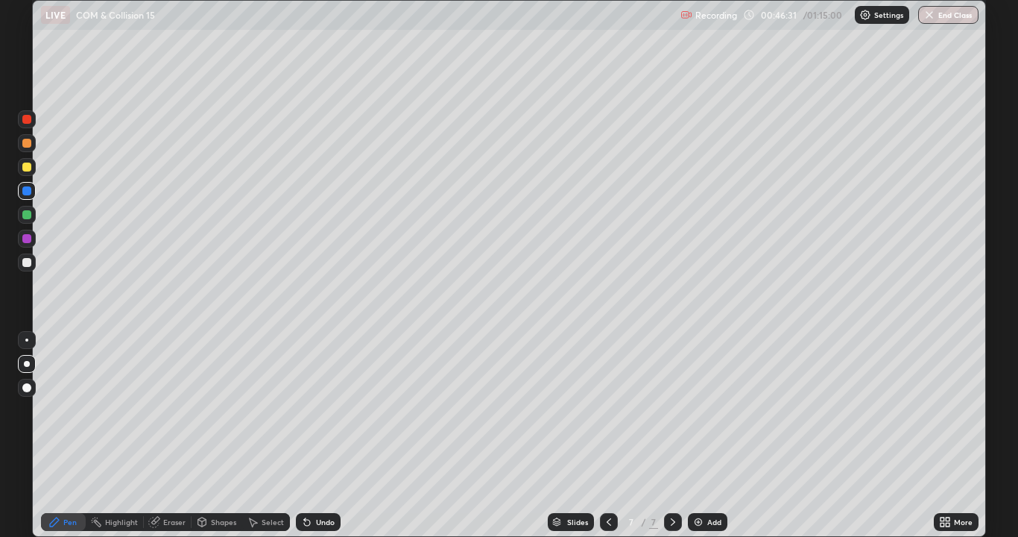
click at [27, 364] on div at bounding box center [27, 364] width 6 height 6
click at [27, 269] on div at bounding box center [27, 262] width 18 height 18
click at [305, 435] on div "Undo" at bounding box center [318, 522] width 45 height 18
click at [306, 435] on icon at bounding box center [307, 522] width 12 height 12
click at [322, 435] on div "Undo" at bounding box center [325, 521] width 19 height 7
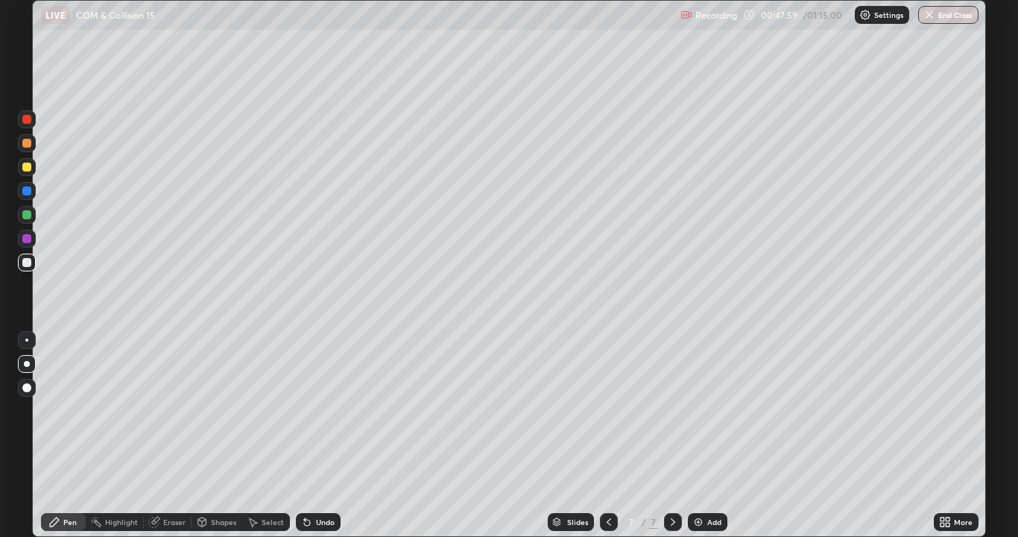
click at [28, 143] on div at bounding box center [26, 143] width 9 height 9
click at [323, 435] on div "Undo" at bounding box center [325, 521] width 19 height 7
click at [318, 435] on div "Undo" at bounding box center [325, 521] width 19 height 7
click at [316, 435] on div "Undo" at bounding box center [325, 521] width 19 height 7
click at [709, 435] on div "Add" at bounding box center [707, 522] width 39 height 18
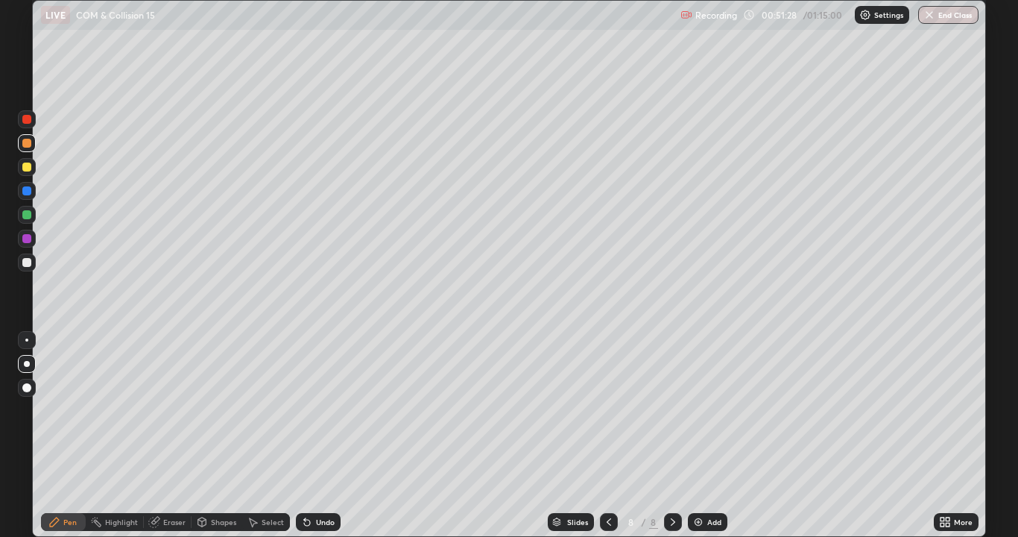
click at [28, 264] on div at bounding box center [26, 262] width 9 height 9
click at [218, 435] on div "Shapes" at bounding box center [223, 521] width 25 height 7
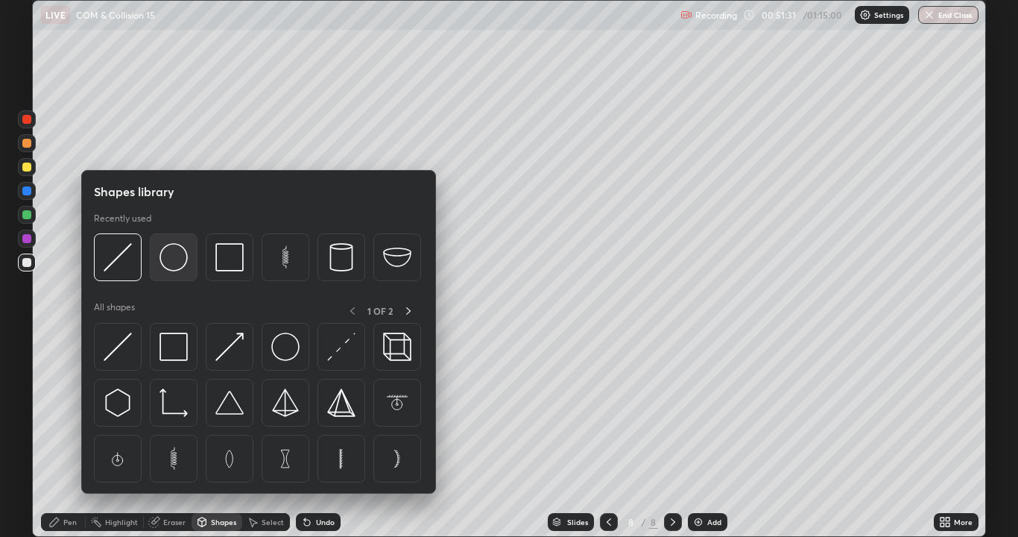
click at [182, 270] on img at bounding box center [173, 257] width 28 height 28
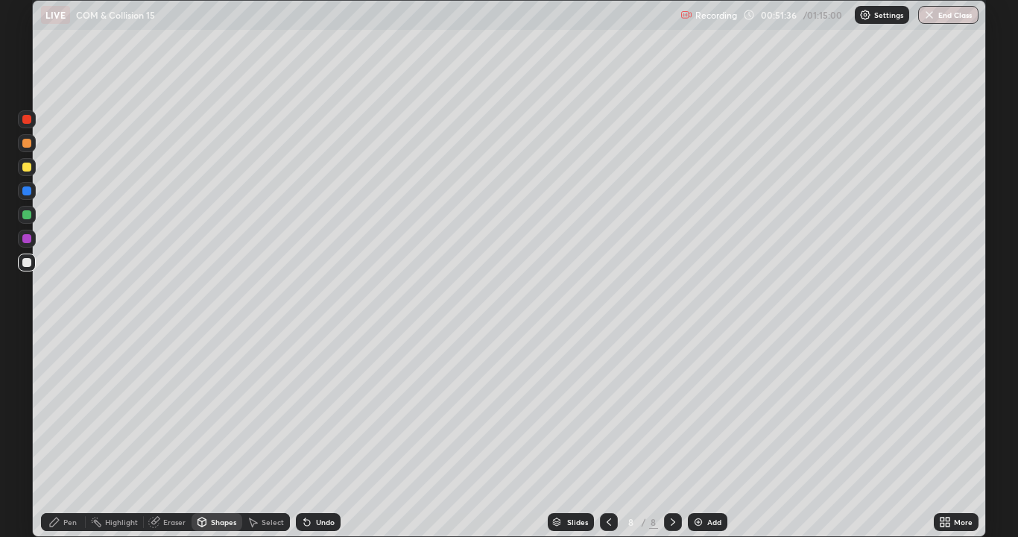
click at [215, 435] on div "Shapes" at bounding box center [217, 522] width 51 height 18
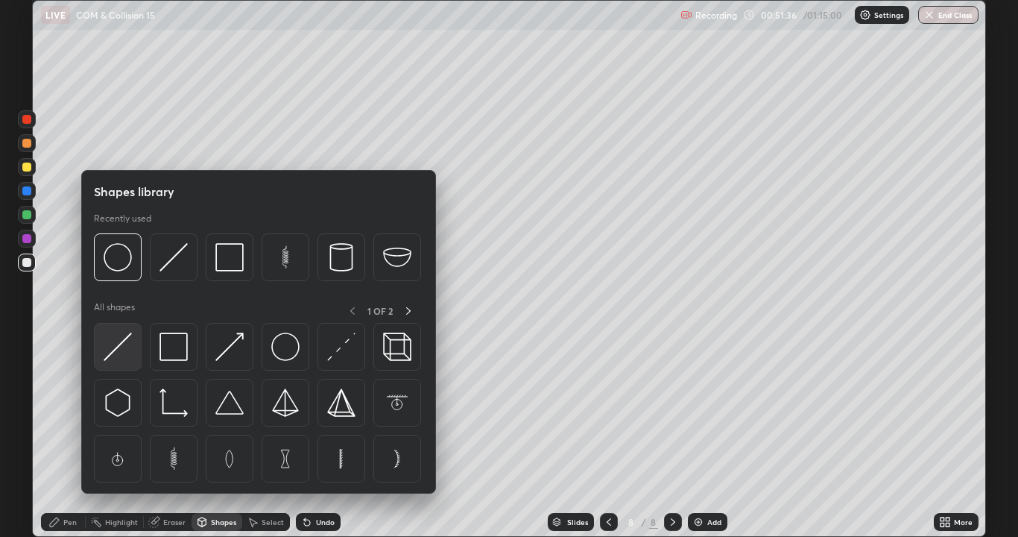
click at [121, 355] on img at bounding box center [118, 346] width 28 height 28
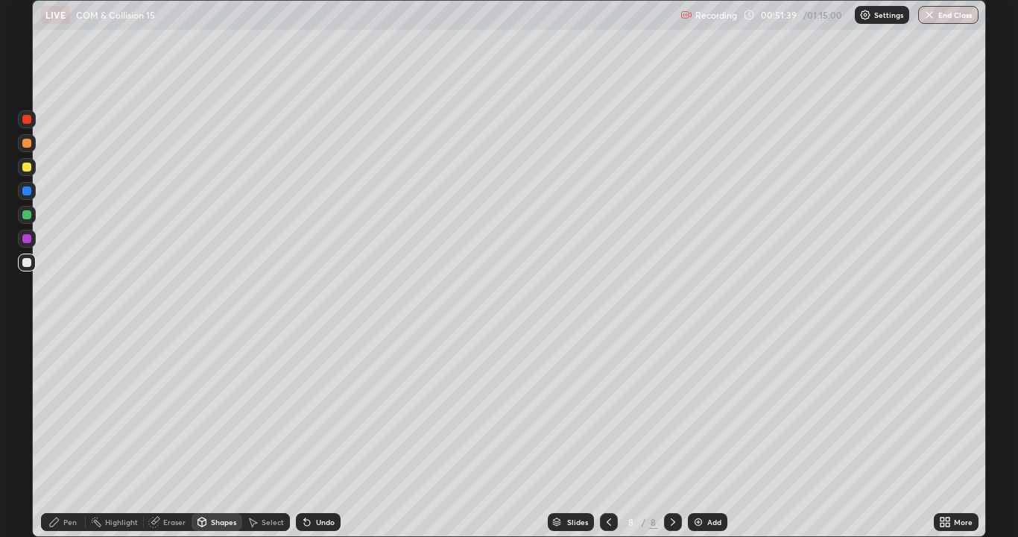
click at [324, 435] on div "Undo" at bounding box center [325, 521] width 19 height 7
click at [215, 435] on div "Shapes" at bounding box center [223, 521] width 25 height 7
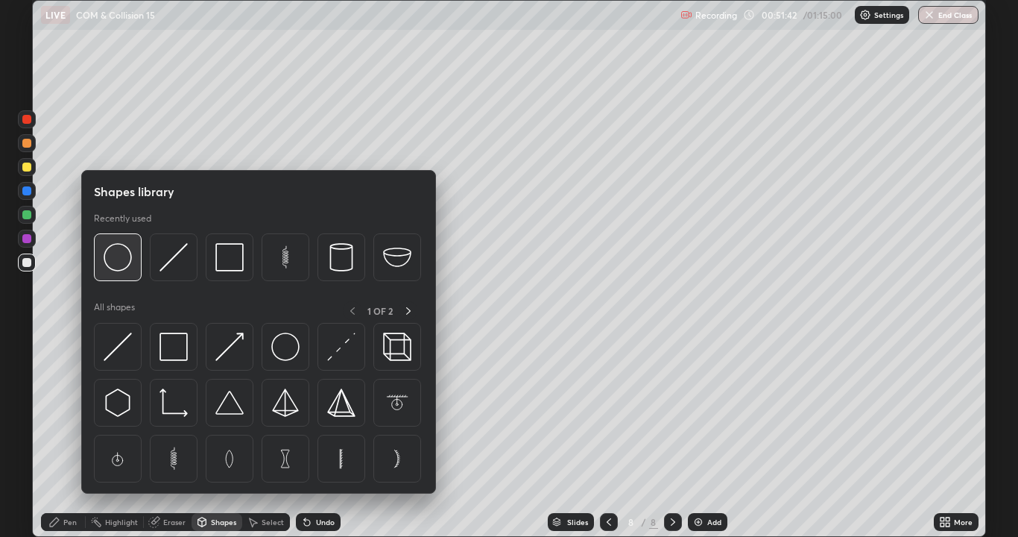
click at [120, 263] on img at bounding box center [118, 257] width 28 height 28
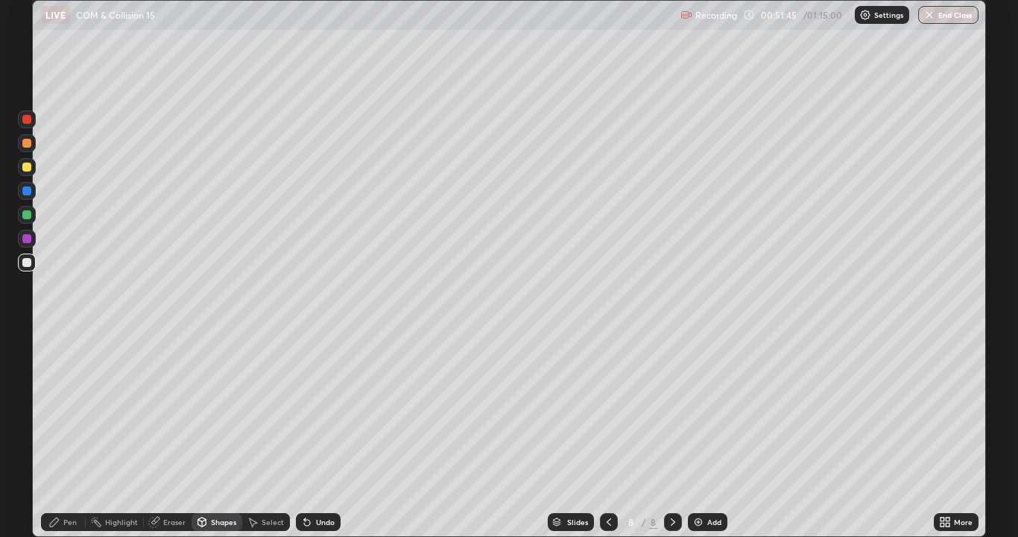
click at [72, 435] on div "Pen" at bounding box center [69, 521] width 13 height 7
click at [26, 262] on div at bounding box center [26, 262] width 9 height 9
click at [213, 435] on div "Shapes" at bounding box center [223, 521] width 25 height 7
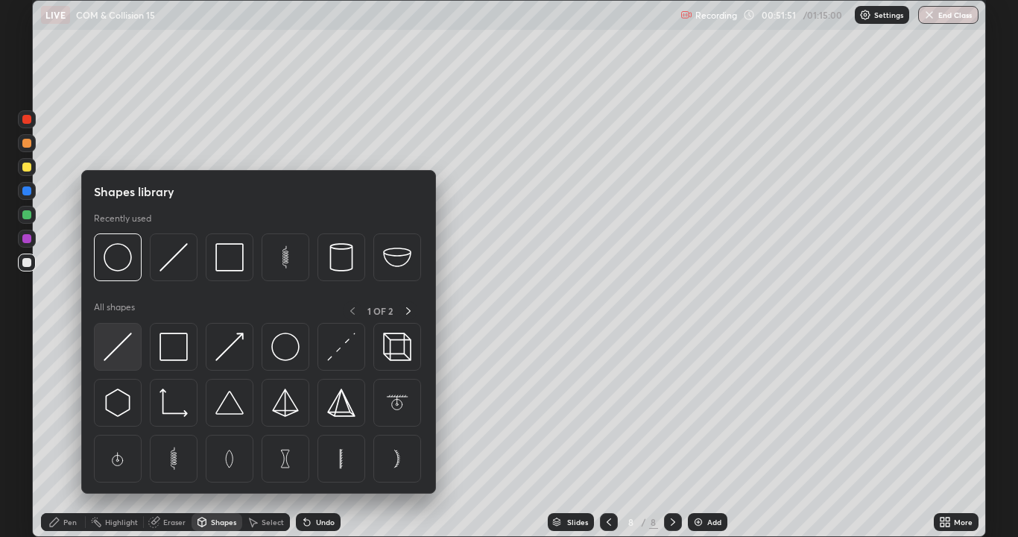
click at [114, 352] on img at bounding box center [118, 346] width 28 height 28
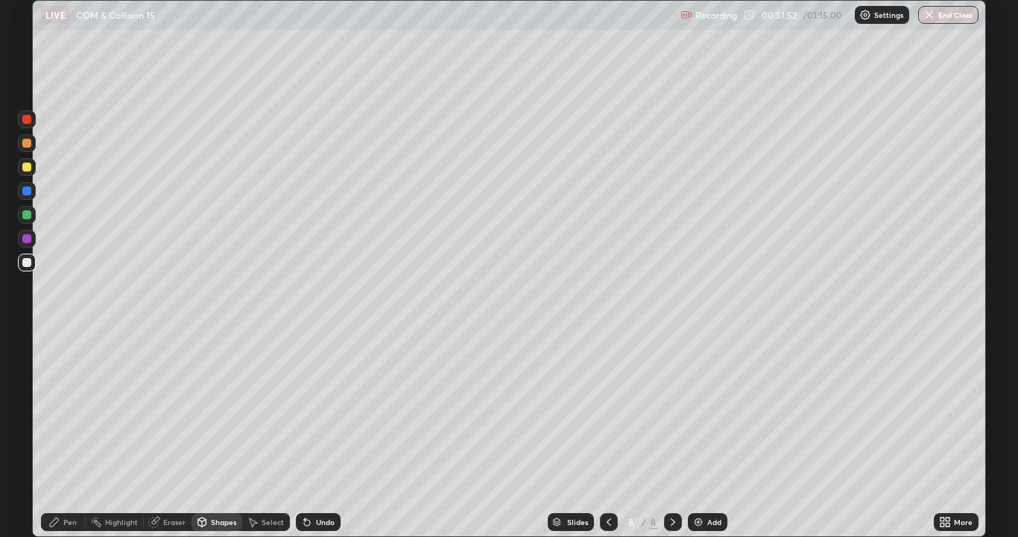
click at [29, 191] on div at bounding box center [26, 190] width 9 height 9
click at [25, 147] on div at bounding box center [26, 143] width 9 height 9
click at [66, 435] on div "Pen" at bounding box center [69, 521] width 13 height 7
click at [26, 169] on div at bounding box center [26, 166] width 9 height 9
click at [23, 265] on div at bounding box center [26, 262] width 9 height 9
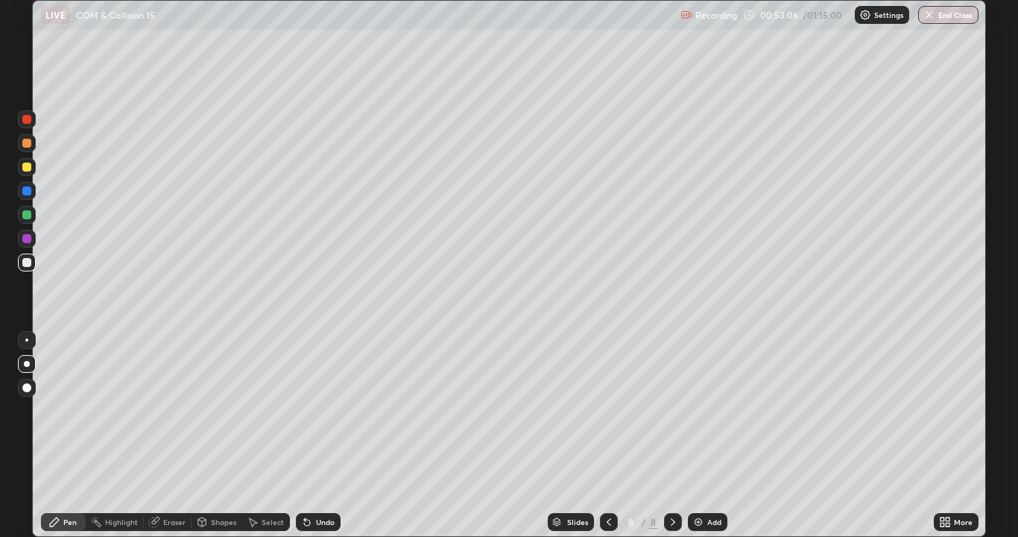
click at [318, 435] on div "Undo" at bounding box center [318, 522] width 45 height 18
click at [319, 435] on div "Undo" at bounding box center [318, 522] width 45 height 18
click at [323, 435] on div "Undo" at bounding box center [318, 522] width 45 height 18
click at [27, 172] on div at bounding box center [27, 167] width 18 height 18
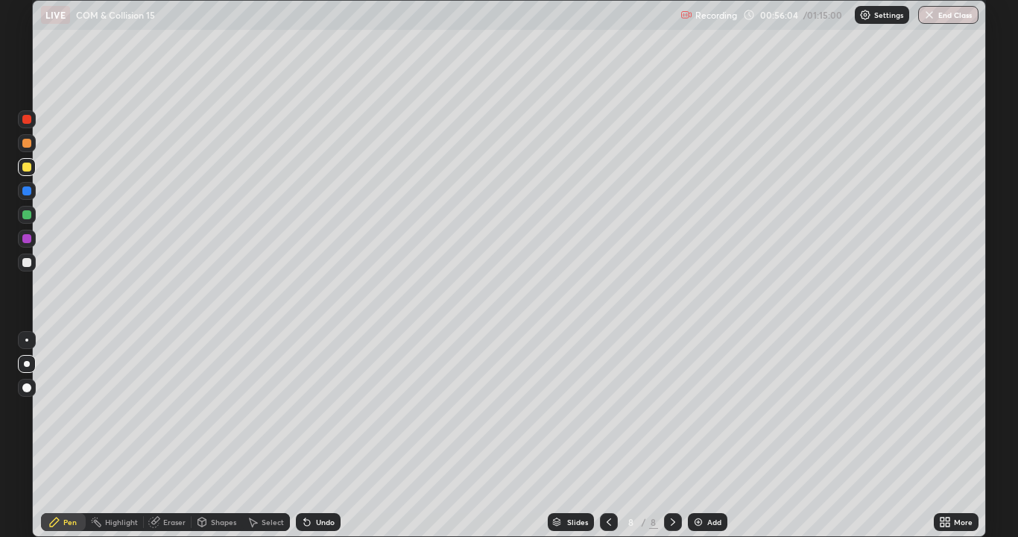
click at [208, 435] on div "Shapes" at bounding box center [217, 522] width 51 height 18
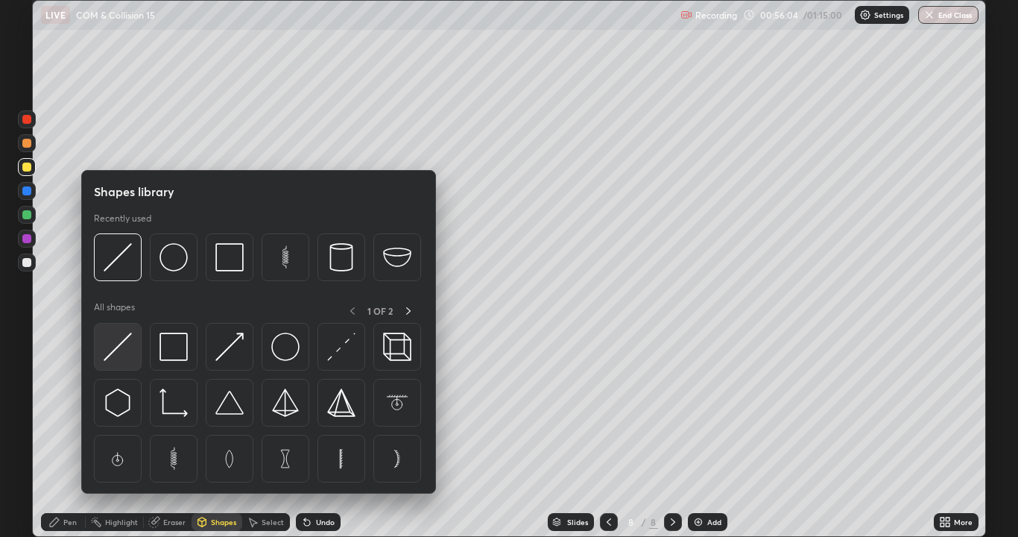
click at [123, 358] on img at bounding box center [118, 346] width 28 height 28
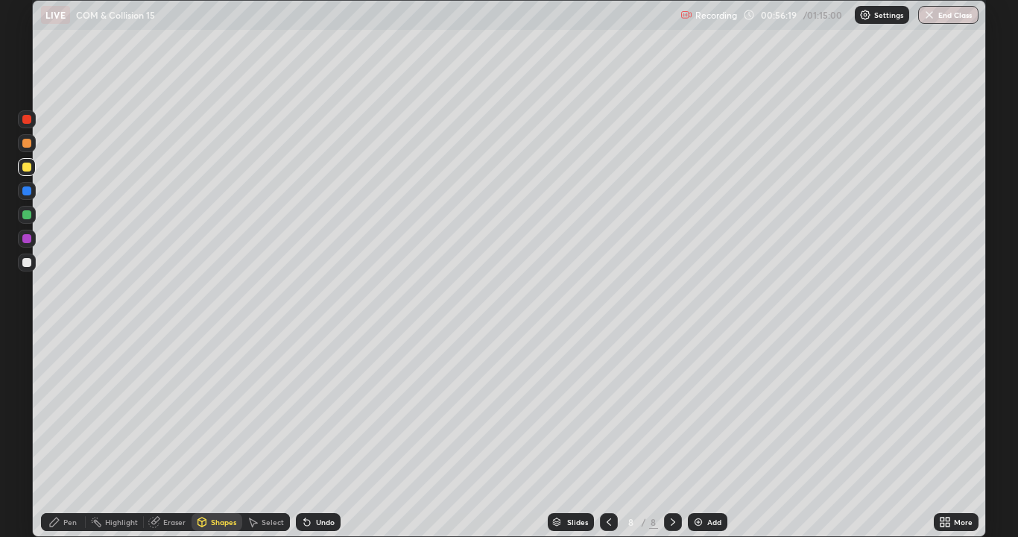
click at [67, 435] on div "Pen" at bounding box center [69, 521] width 13 height 7
click at [32, 263] on div at bounding box center [27, 262] width 18 height 18
click at [25, 263] on div at bounding box center [26, 262] width 9 height 9
click at [20, 213] on div at bounding box center [27, 215] width 18 height 18
click at [22, 170] on div at bounding box center [27, 167] width 18 height 18
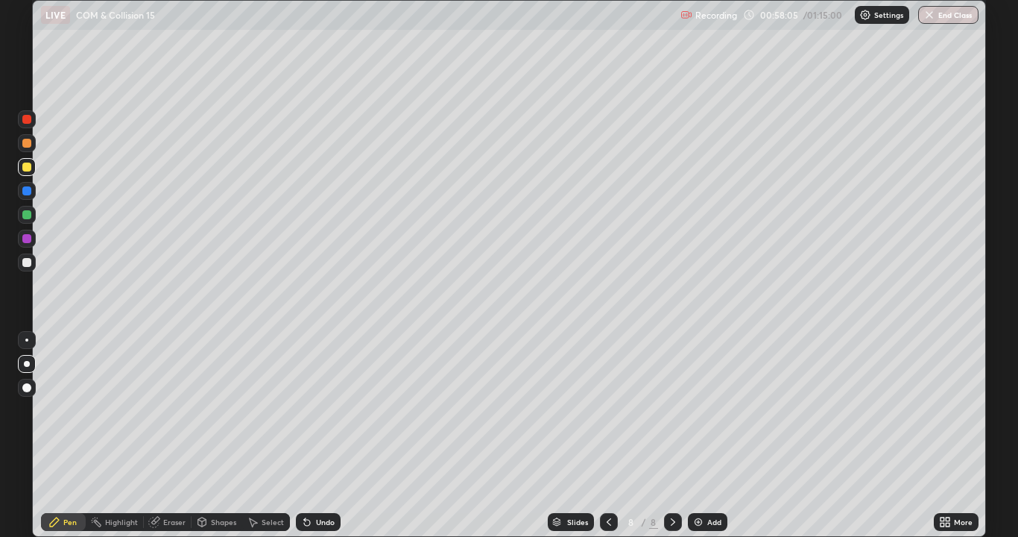
click at [216, 435] on div "Shapes" at bounding box center [223, 521] width 25 height 7
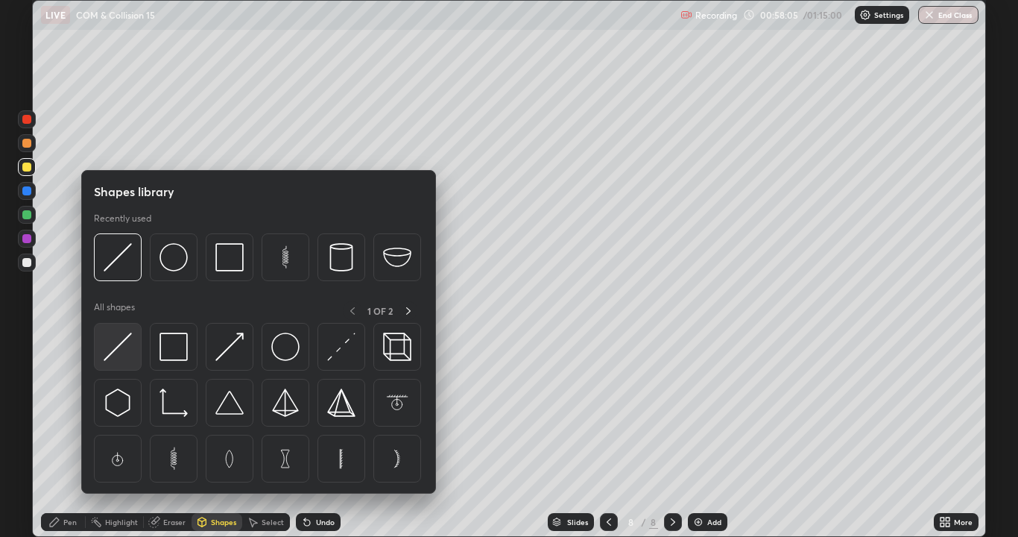
click at [118, 358] on img at bounding box center [118, 346] width 28 height 28
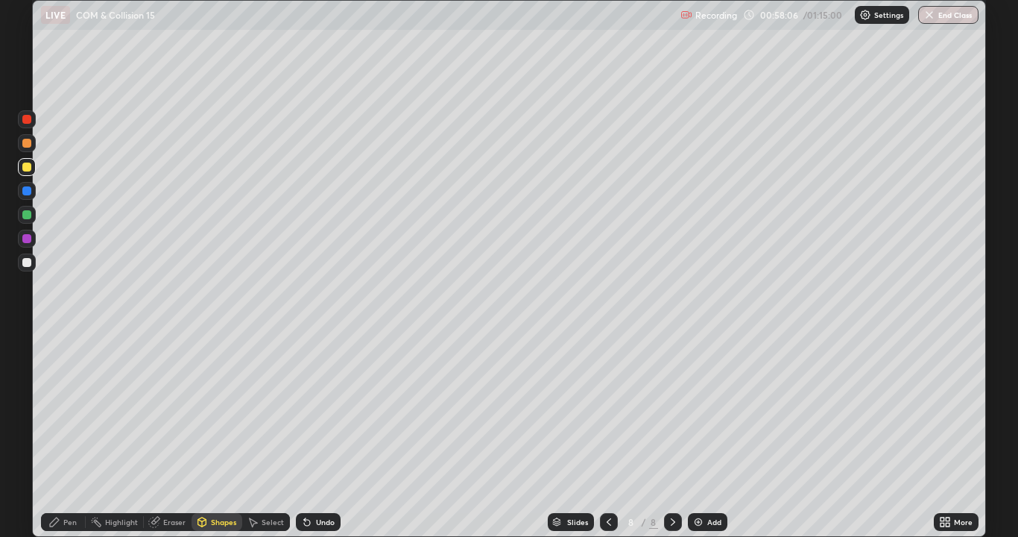
click at [22, 215] on div at bounding box center [26, 214] width 9 height 9
click at [25, 263] on div at bounding box center [26, 262] width 9 height 9
click at [305, 435] on div "Undo" at bounding box center [318, 522] width 45 height 18
click at [308, 435] on div "Undo" at bounding box center [318, 522] width 45 height 18
click at [312, 435] on div "Undo" at bounding box center [318, 522] width 45 height 18
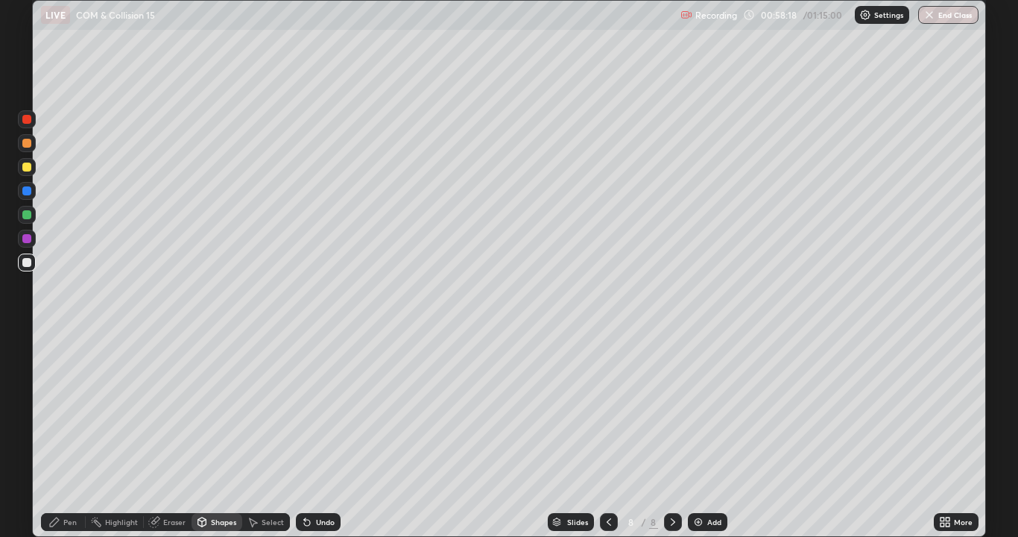
click at [312, 435] on div "Undo" at bounding box center [318, 522] width 45 height 18
click at [55, 435] on icon at bounding box center [54, 521] width 9 height 9
click at [27, 263] on div at bounding box center [26, 262] width 9 height 9
click at [70, 435] on div "Pen" at bounding box center [69, 521] width 13 height 7
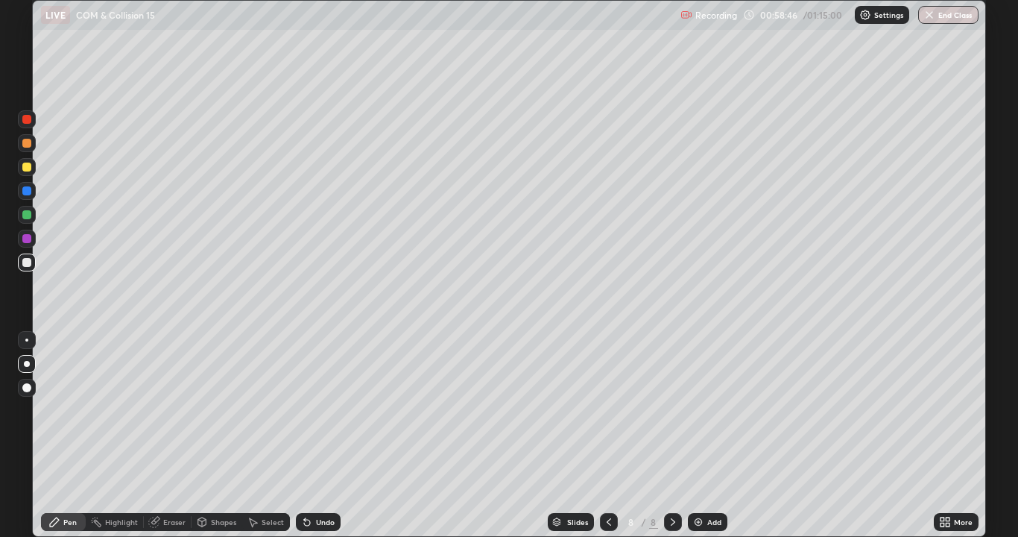
click at [63, 435] on div "Pen" at bounding box center [69, 521] width 13 height 7
click at [25, 147] on div at bounding box center [26, 143] width 9 height 9
click at [313, 435] on div "Undo" at bounding box center [318, 522] width 45 height 18
click at [23, 262] on div at bounding box center [26, 262] width 9 height 9
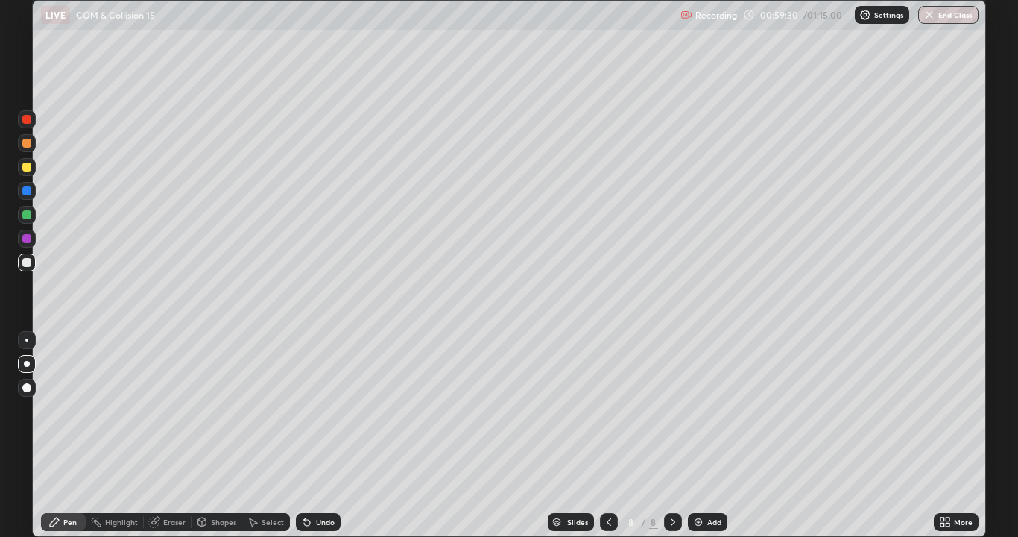
click at [319, 435] on div "Undo" at bounding box center [325, 521] width 19 height 7
click at [316, 435] on div "Undo" at bounding box center [325, 521] width 19 height 7
click at [26, 144] on div at bounding box center [26, 143] width 9 height 9
click at [23, 150] on div at bounding box center [27, 143] width 18 height 18
click at [64, 435] on div "Pen" at bounding box center [69, 521] width 13 height 7
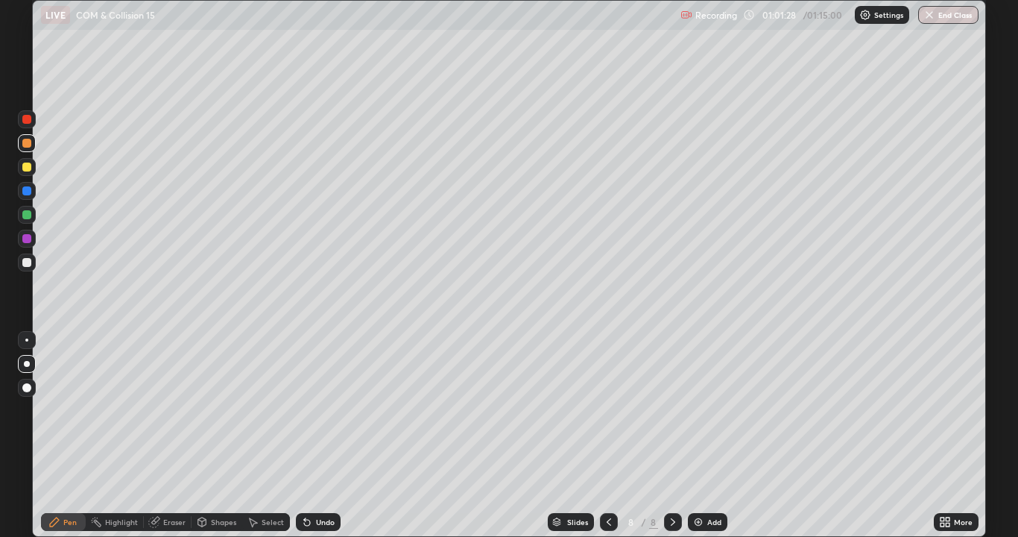
click at [24, 262] on div at bounding box center [26, 262] width 9 height 9
click at [27, 168] on div at bounding box center [26, 166] width 9 height 9
click at [316, 435] on div "Undo" at bounding box center [325, 521] width 19 height 7
click at [317, 435] on div "Undo" at bounding box center [325, 521] width 19 height 7
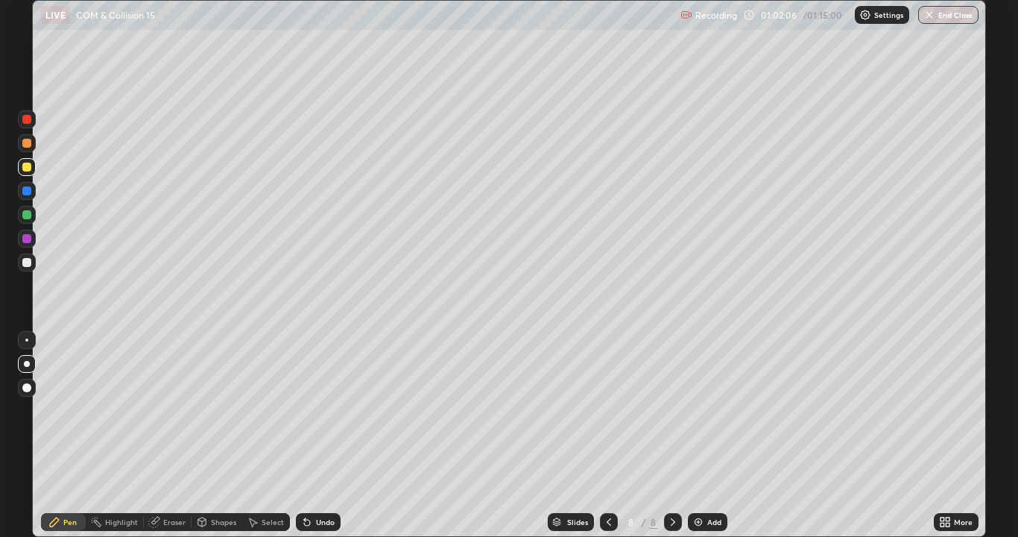
click at [165, 435] on div "Eraser" at bounding box center [168, 522] width 48 height 18
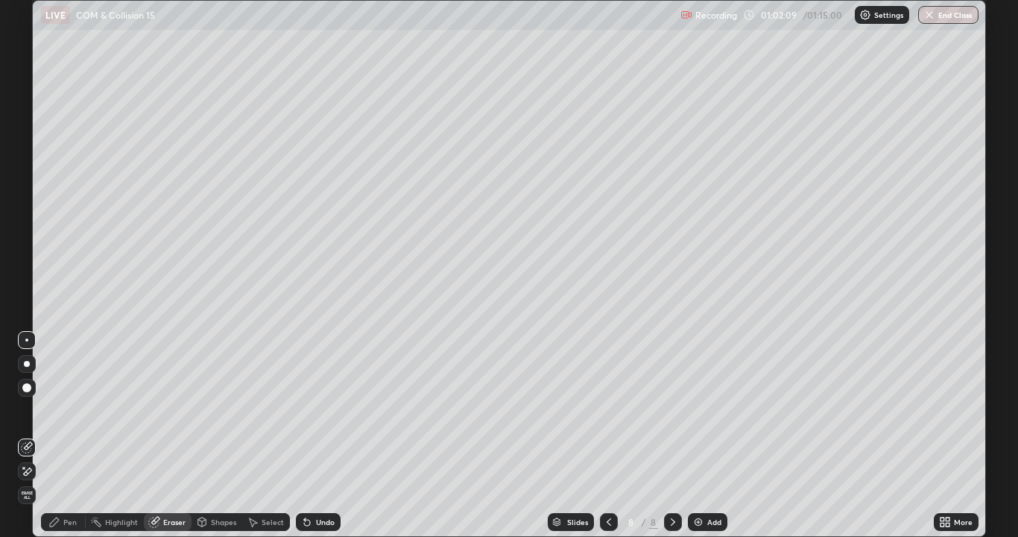
click at [27, 340] on div at bounding box center [26, 339] width 3 height 3
click at [66, 435] on div "Pen" at bounding box center [69, 521] width 13 height 7
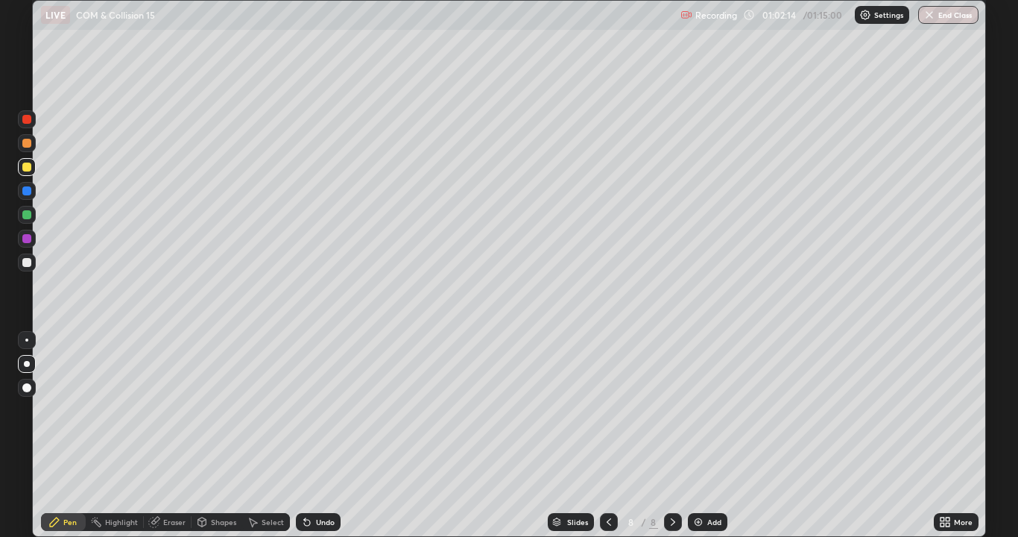
click at [27, 145] on div at bounding box center [26, 143] width 9 height 9
click at [25, 215] on div at bounding box center [26, 214] width 9 height 9
click at [26, 147] on div at bounding box center [26, 143] width 9 height 9
click at [29, 145] on div at bounding box center [26, 143] width 9 height 9
click at [28, 118] on div at bounding box center [26, 119] width 9 height 9
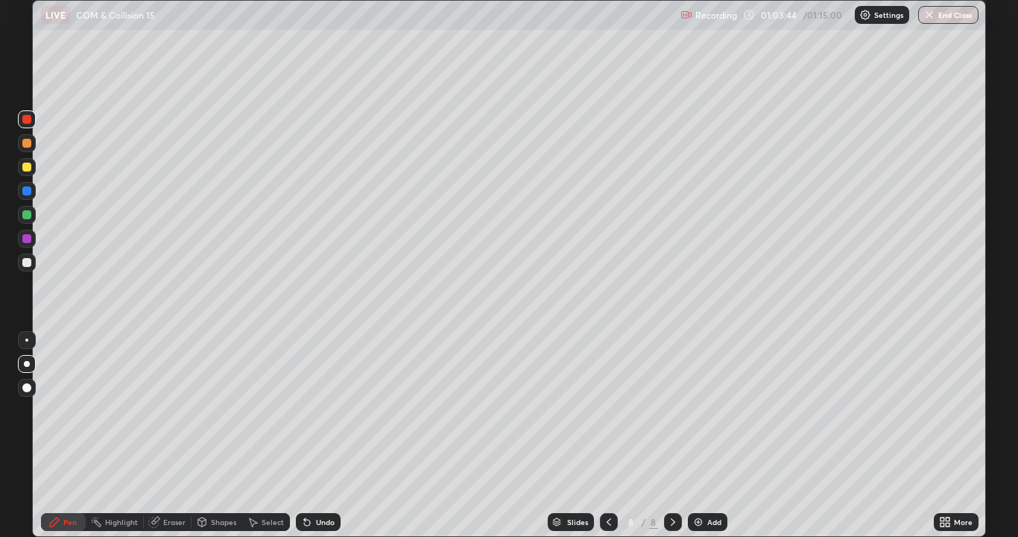
click at [609, 435] on icon at bounding box center [609, 522] width 12 height 12
click at [671, 435] on icon at bounding box center [673, 521] width 4 height 7
click at [671, 435] on icon at bounding box center [673, 522] width 12 height 12
click at [671, 435] on icon at bounding box center [673, 521] width 4 height 7
click at [707, 435] on div "Add" at bounding box center [714, 521] width 14 height 7
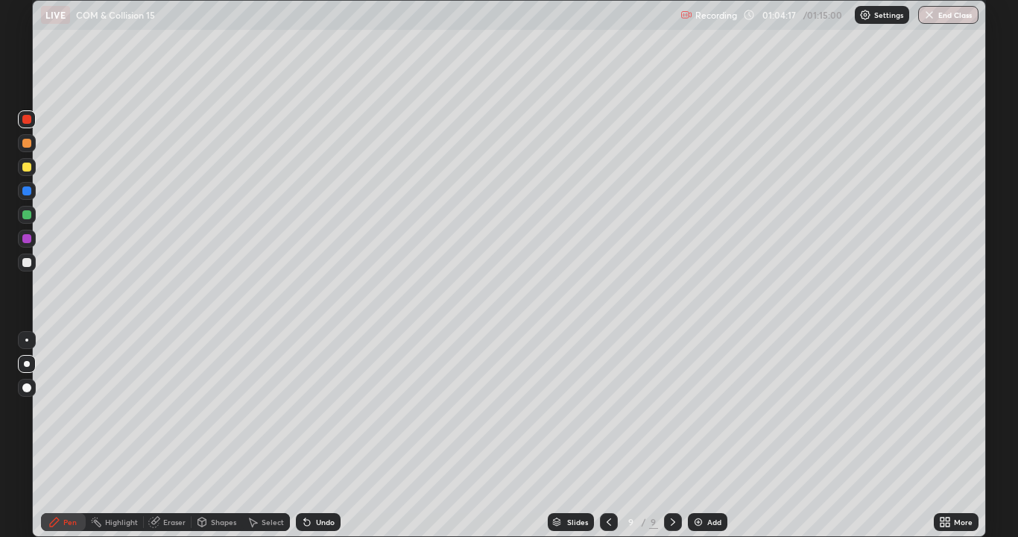
click at [28, 265] on div at bounding box center [26, 262] width 9 height 9
click at [26, 166] on div at bounding box center [26, 166] width 9 height 9
click at [26, 147] on div at bounding box center [26, 143] width 9 height 9
click at [215, 435] on div "Shapes" at bounding box center [217, 522] width 51 height 18
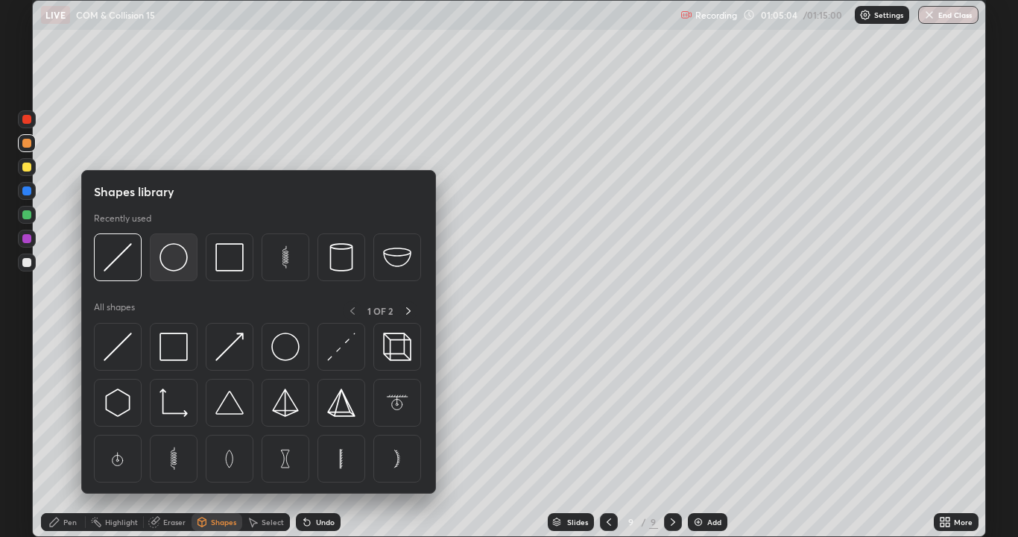
click at [177, 268] on img at bounding box center [173, 257] width 28 height 28
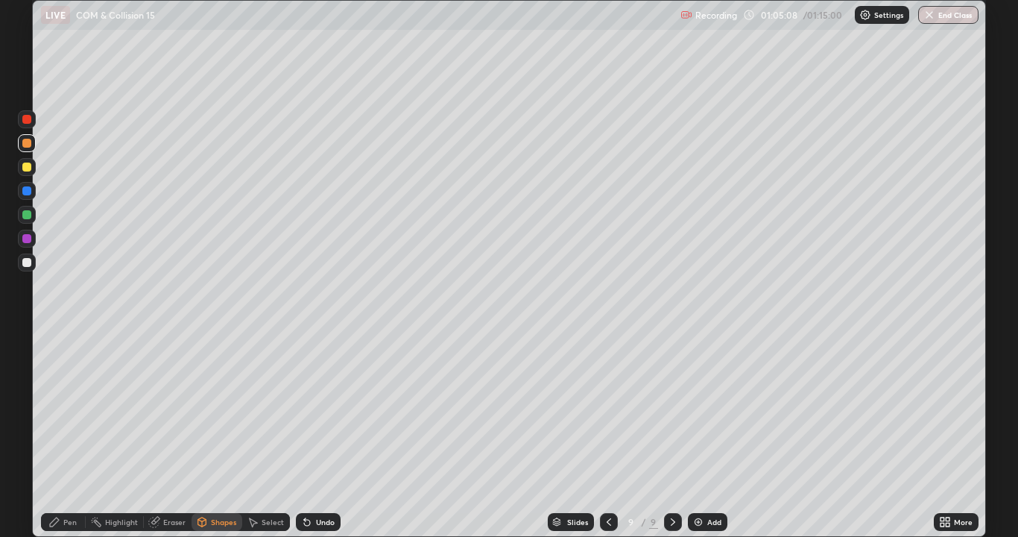
click at [27, 192] on div at bounding box center [26, 190] width 9 height 9
click at [70, 435] on div "Pen" at bounding box center [69, 521] width 13 height 7
click at [218, 435] on div "Shapes" at bounding box center [223, 521] width 25 height 7
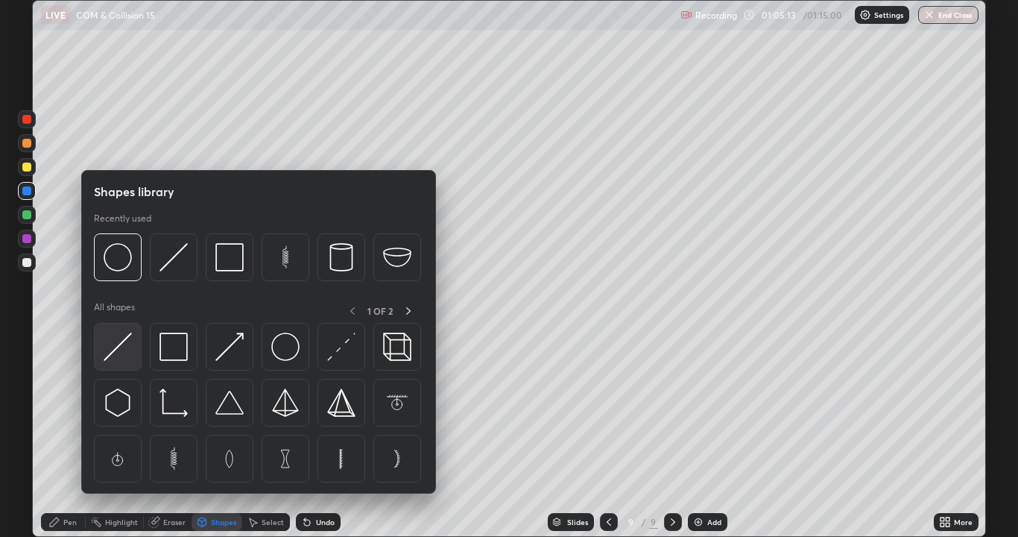
click at [125, 350] on img at bounding box center [118, 346] width 28 height 28
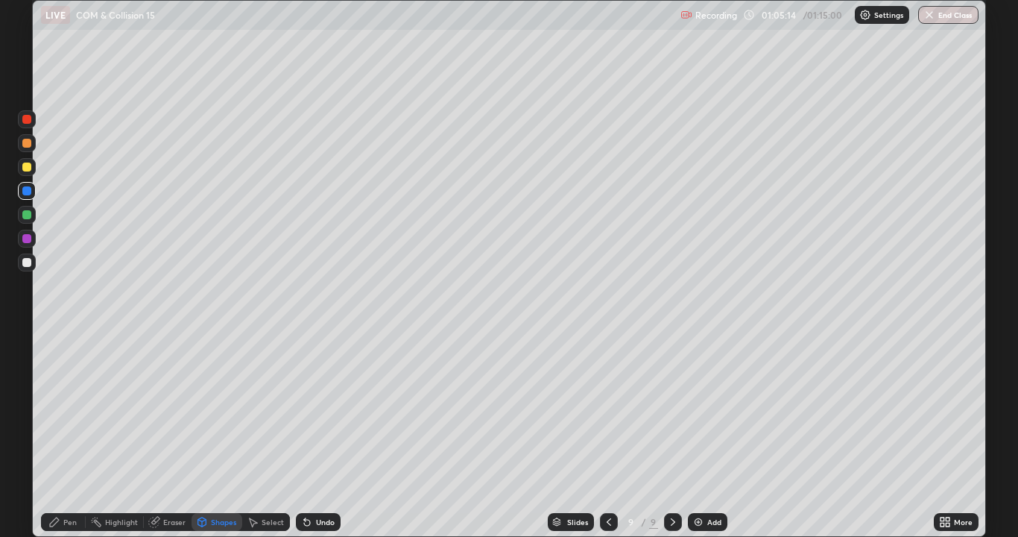
click at [23, 165] on div at bounding box center [26, 166] width 9 height 9
click at [55, 435] on icon at bounding box center [54, 522] width 12 height 12
click at [20, 271] on div at bounding box center [27, 262] width 18 height 24
click at [607, 435] on icon at bounding box center [609, 522] width 12 height 12
click at [676, 435] on icon at bounding box center [673, 522] width 12 height 12
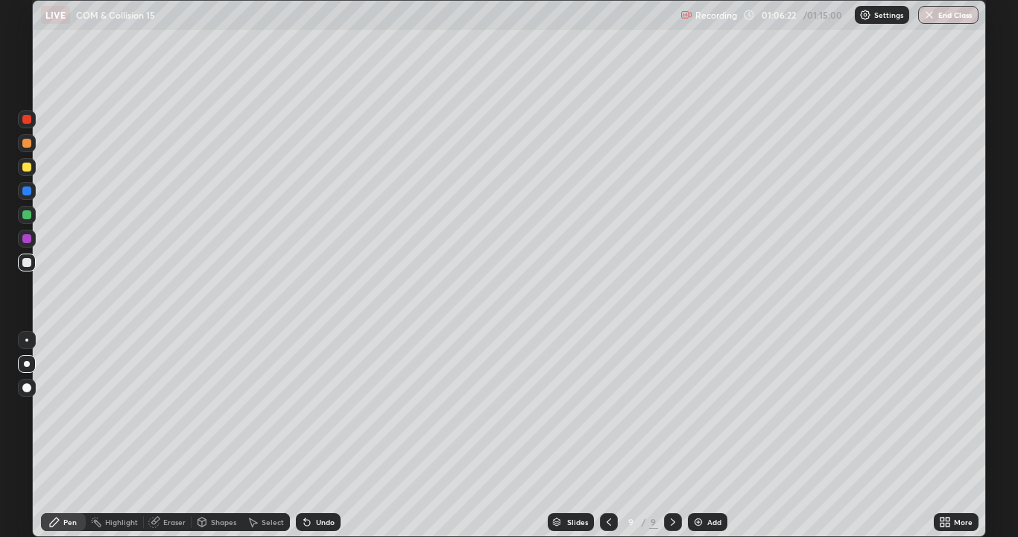
click at [26, 216] on div at bounding box center [26, 214] width 9 height 9
click at [25, 271] on div at bounding box center [27, 262] width 18 height 18
click at [170, 435] on div "Eraser" at bounding box center [174, 521] width 22 height 7
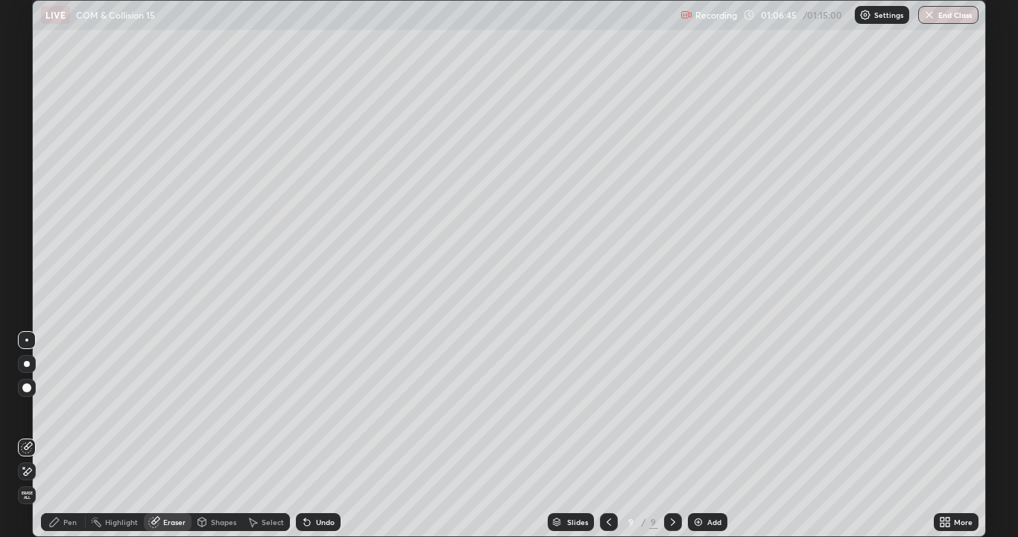
click at [63, 435] on div "Pen" at bounding box center [63, 522] width 45 height 18
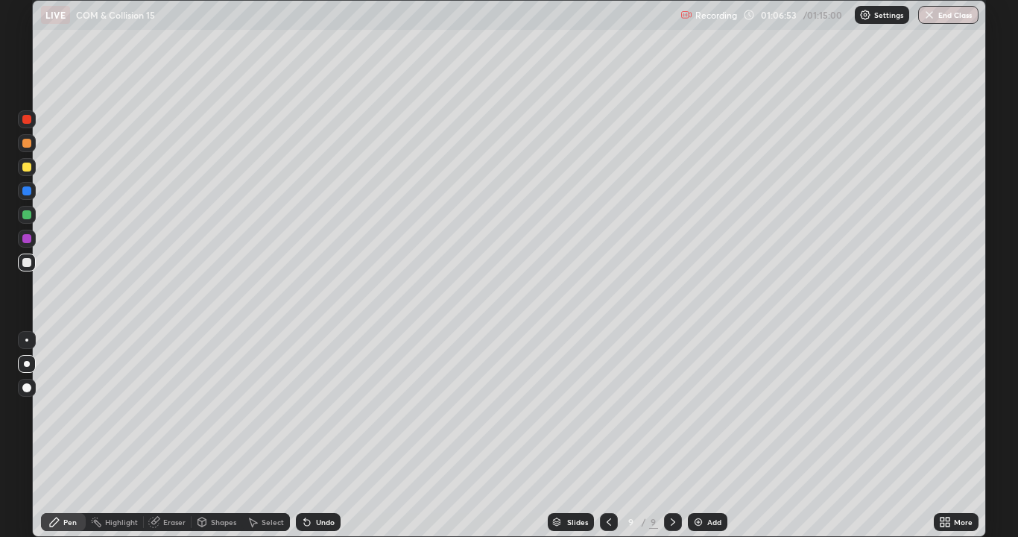
click at [307, 435] on div "Undo" at bounding box center [318, 522] width 45 height 18
click at [305, 435] on icon at bounding box center [307, 522] width 6 height 6
click at [304, 435] on icon at bounding box center [307, 522] width 6 height 6
click at [22, 144] on div at bounding box center [26, 143] width 9 height 9
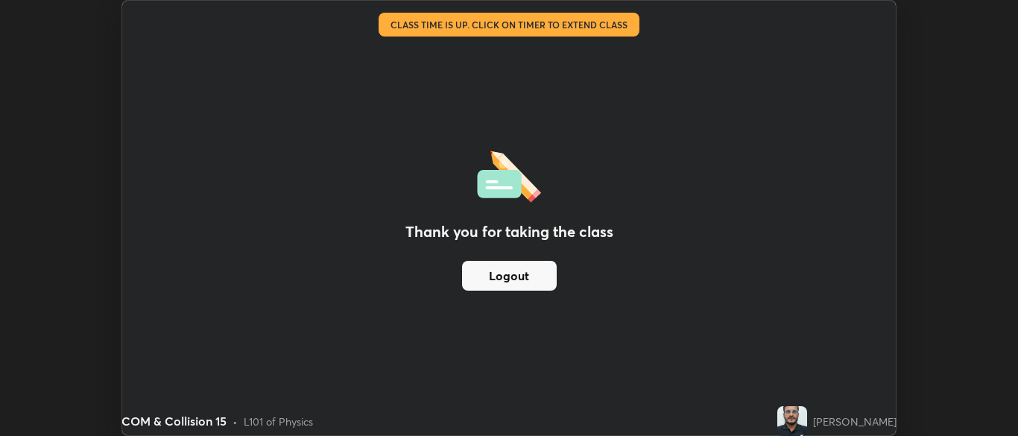
scroll to position [74082, 73500]
